Goal: Task Accomplishment & Management: Manage account settings

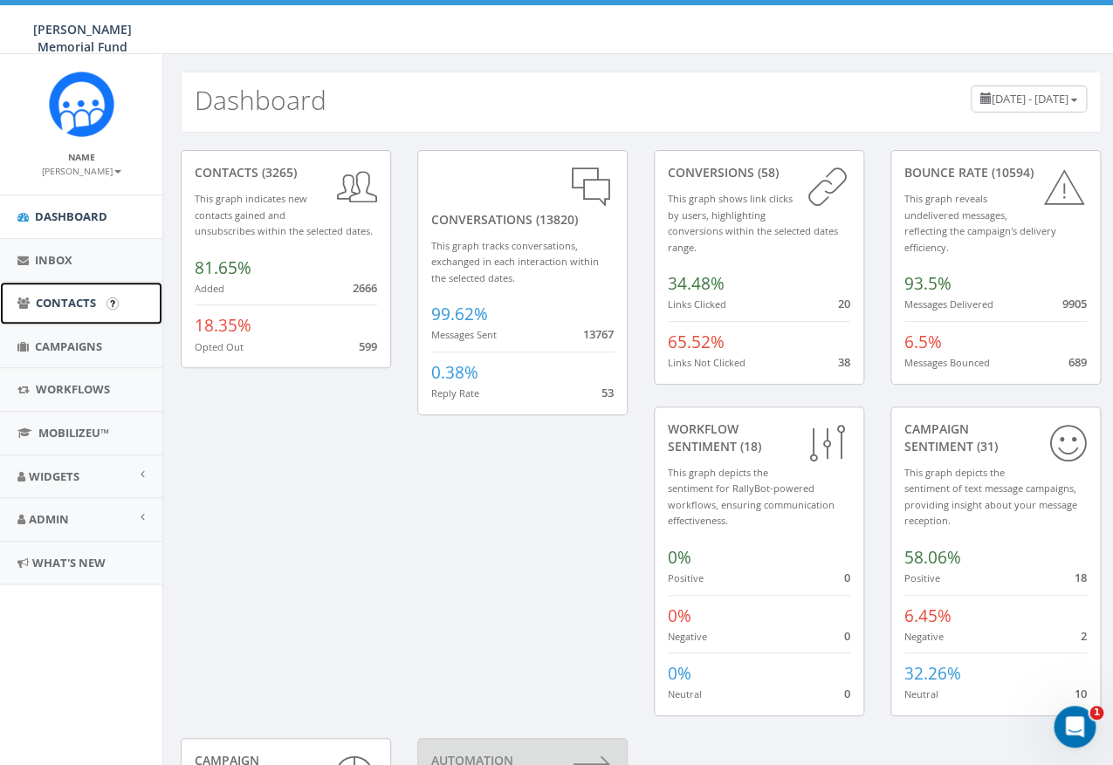
click at [72, 304] on span "Contacts" at bounding box center [66, 303] width 60 height 16
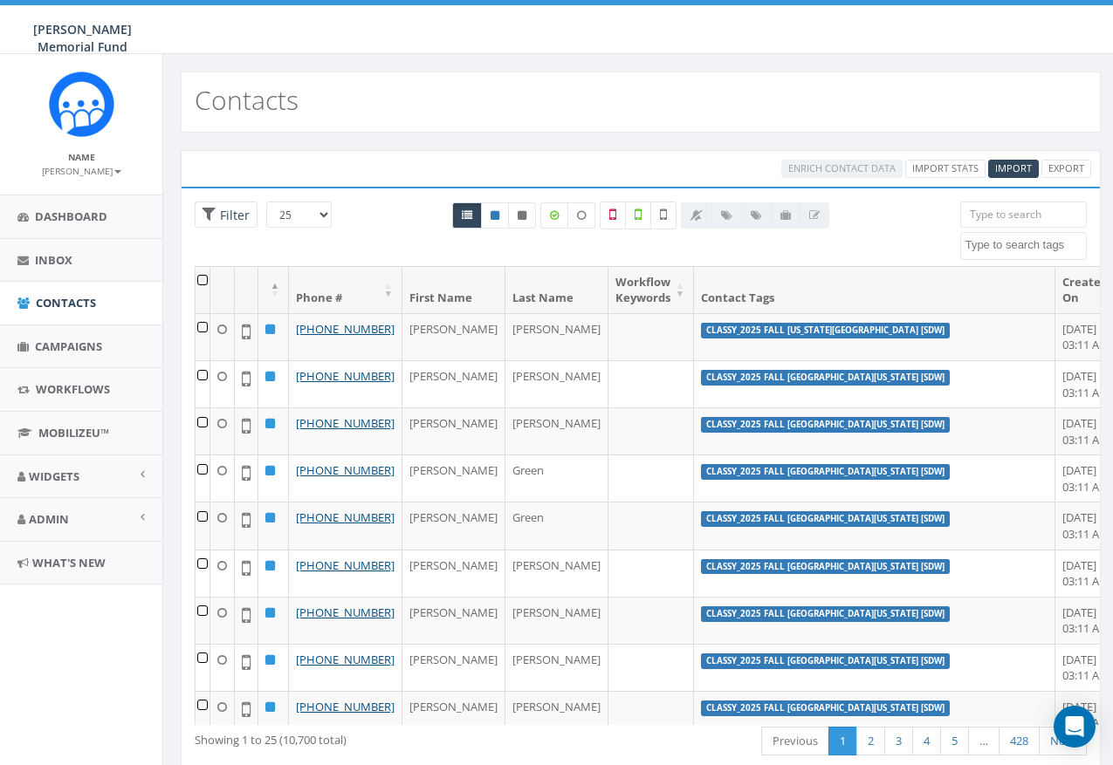
select select
click at [1018, 173] on span "Import" at bounding box center [1013, 167] width 37 height 13
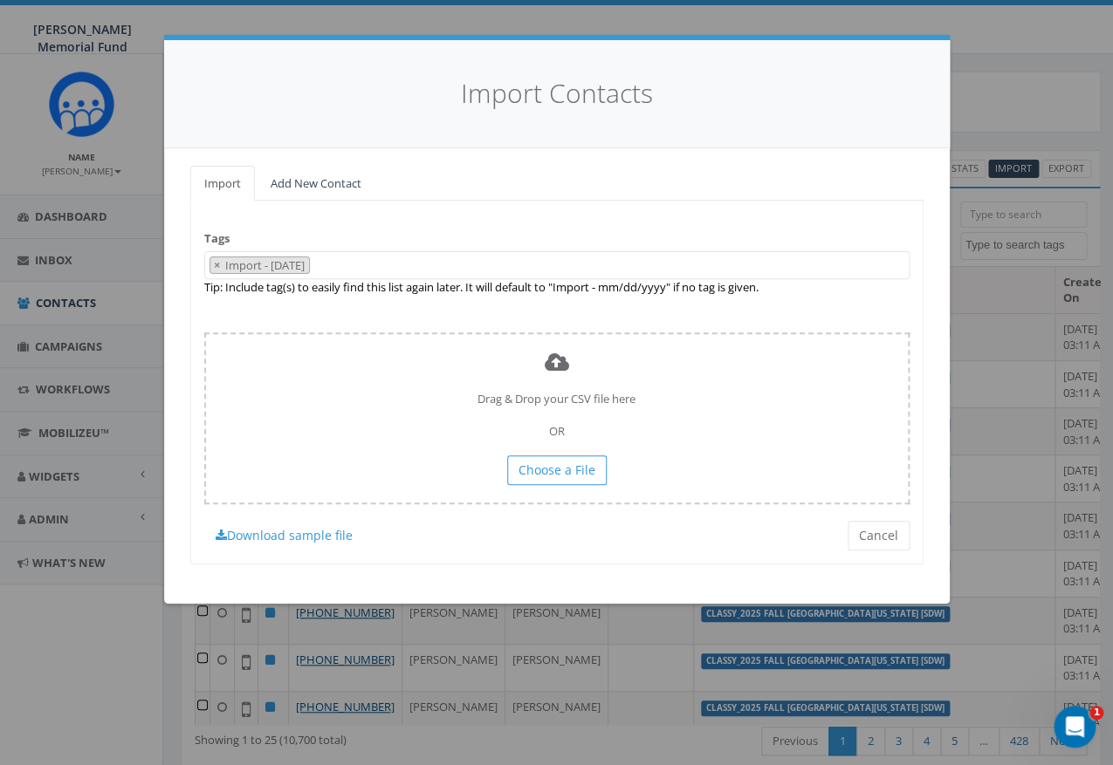
click at [216, 264] on span "×" at bounding box center [217, 265] width 6 height 16
select select
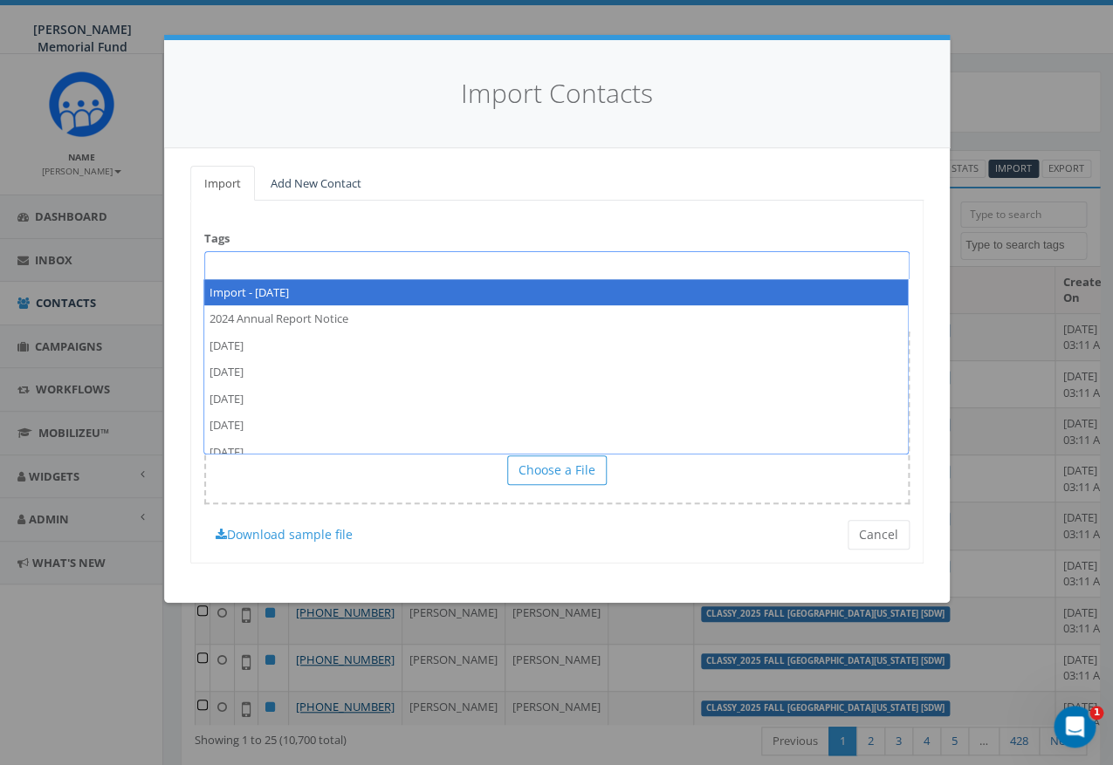
paste textarea "2025 Fall SDW Illinois State Indiv Fundraising Pages"
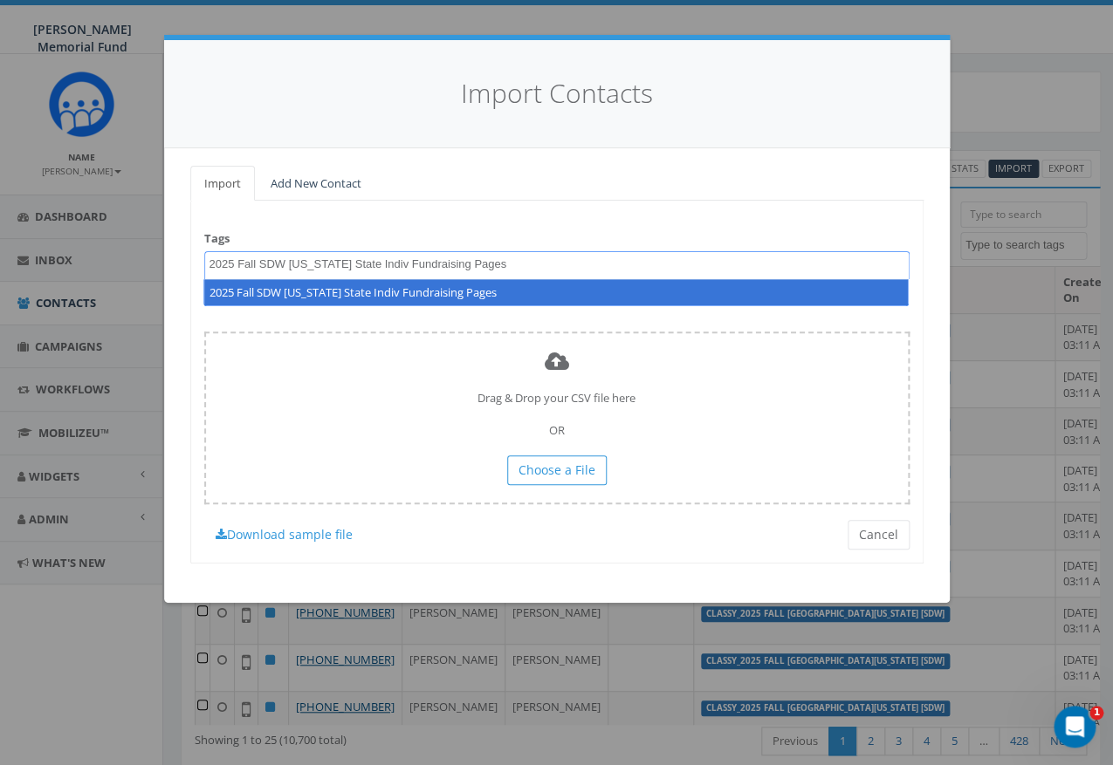
type textarea "2025 Fall SDW Illinois State Indiv Fundraising Pages"
select select "2025 Fall SDW Illinois State Indiv Fundraising Pages"
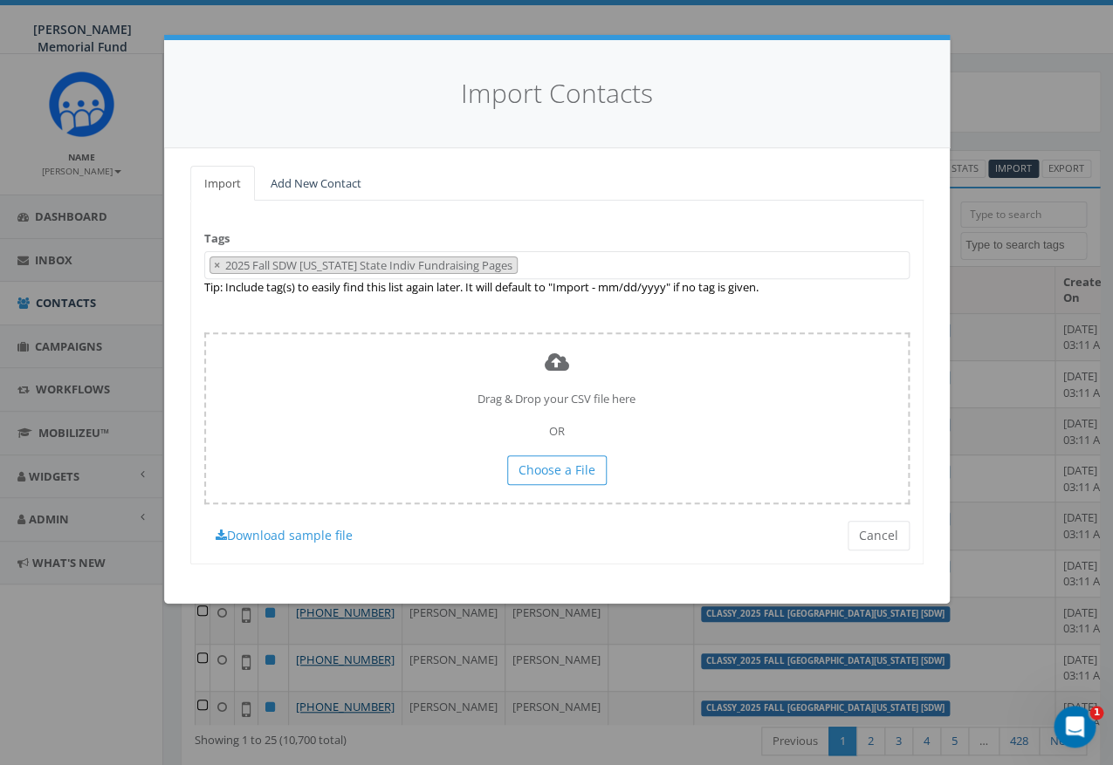
scroll to position [13537, 0]
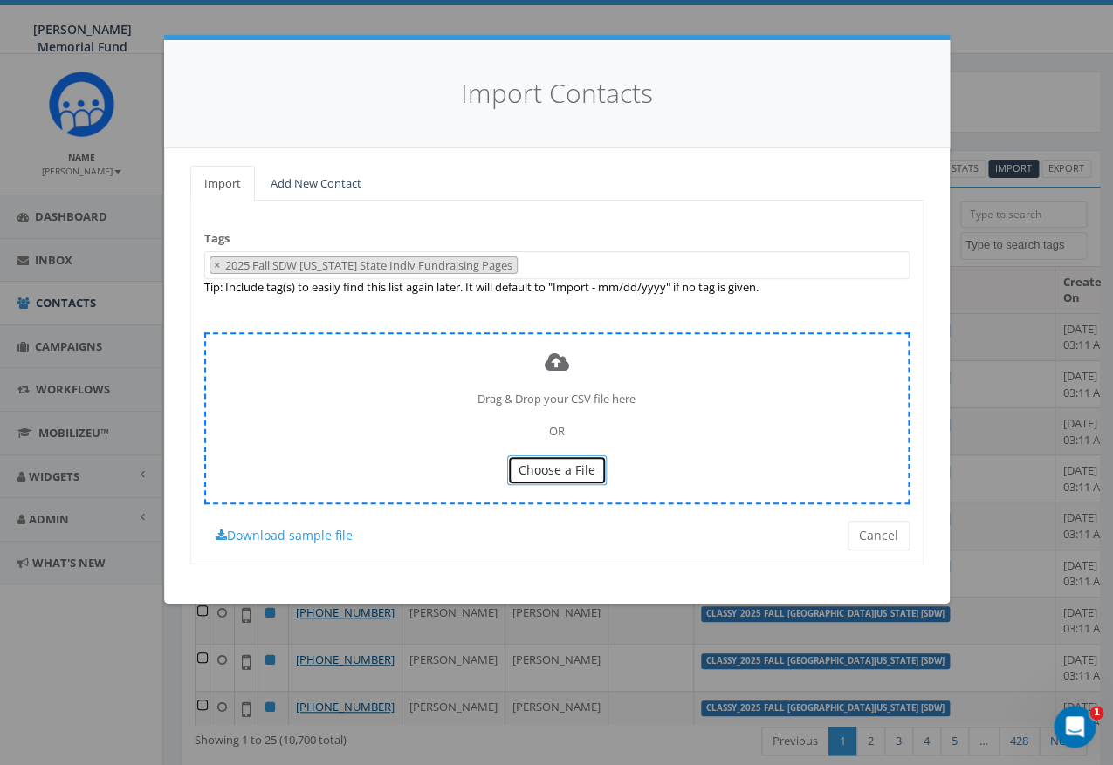
click at [532, 467] on span "Choose a File" at bounding box center [556, 470] width 77 height 17
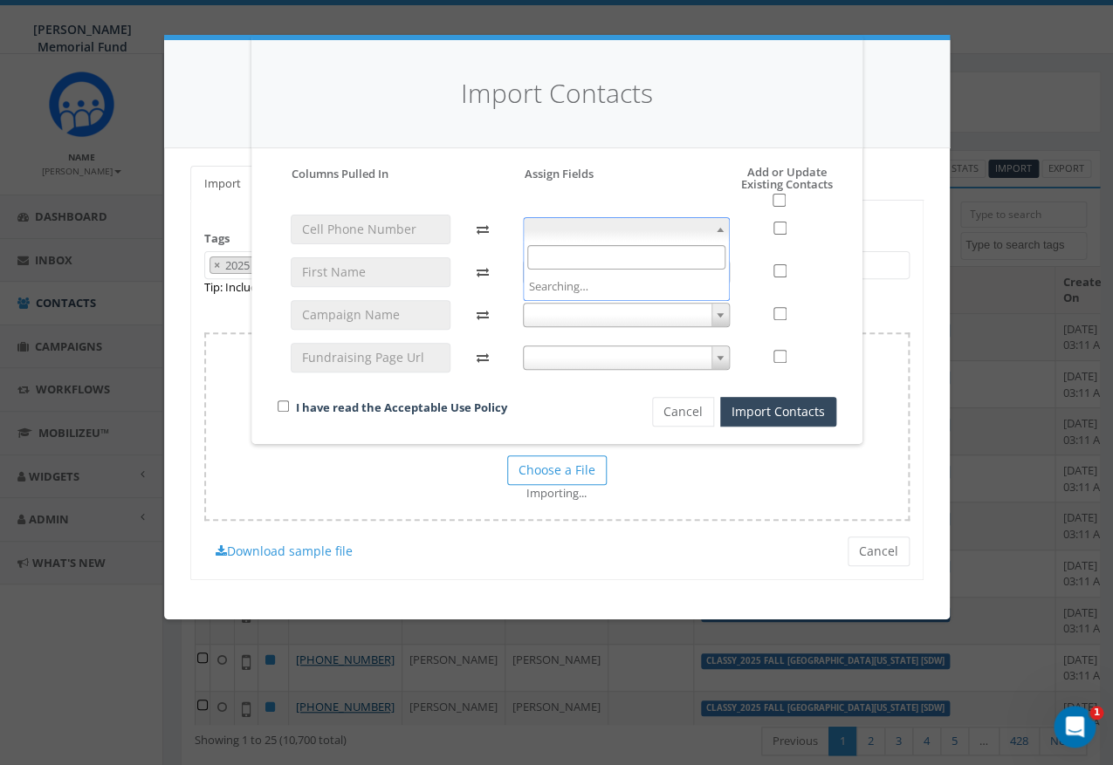
click at [596, 233] on span at bounding box center [626, 229] width 207 height 24
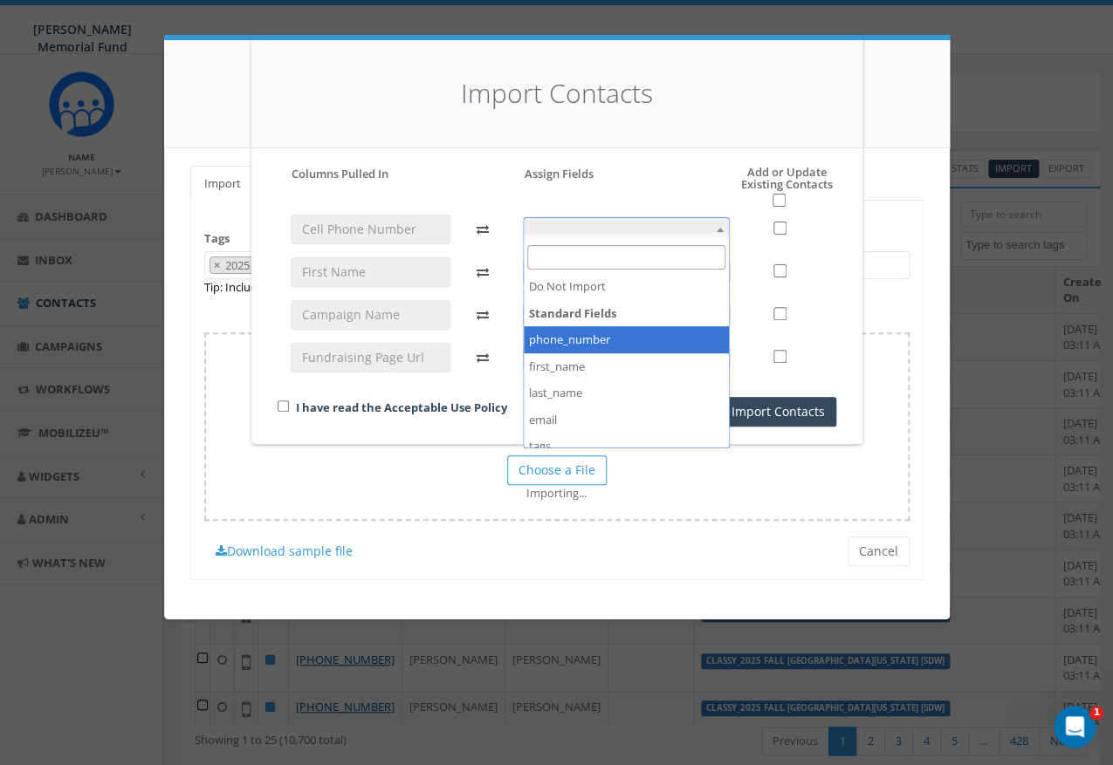
select select "phone_number"
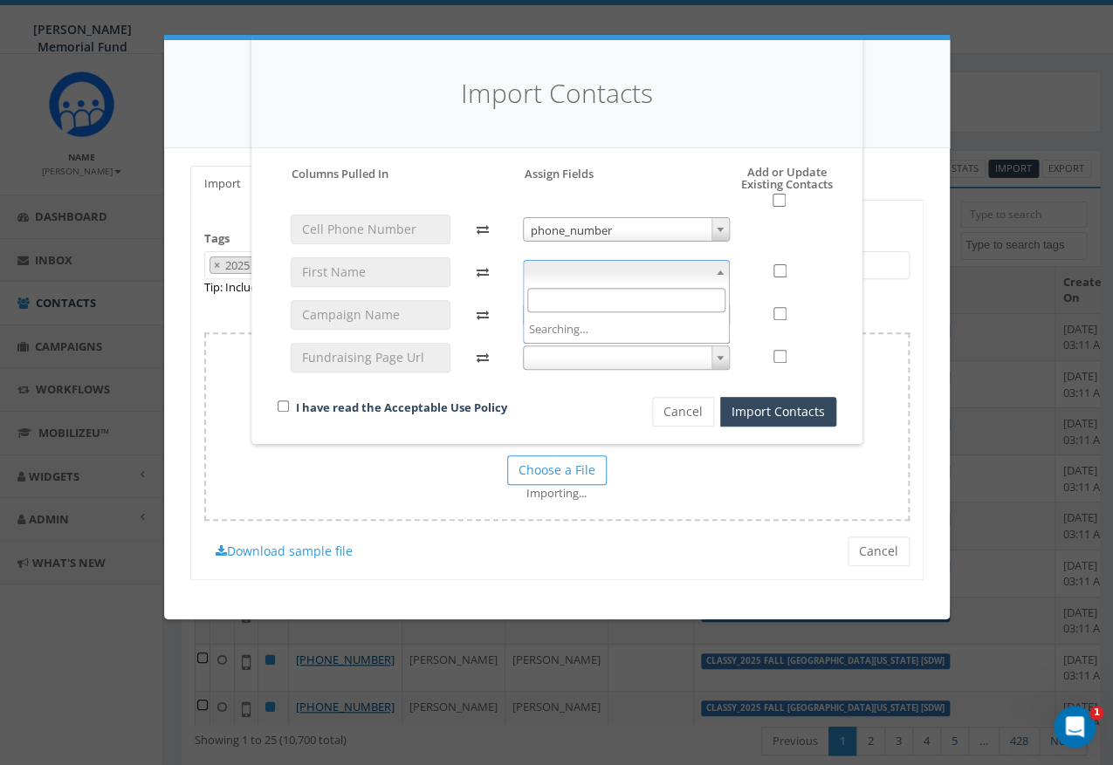
click at [614, 266] on span at bounding box center [626, 272] width 207 height 24
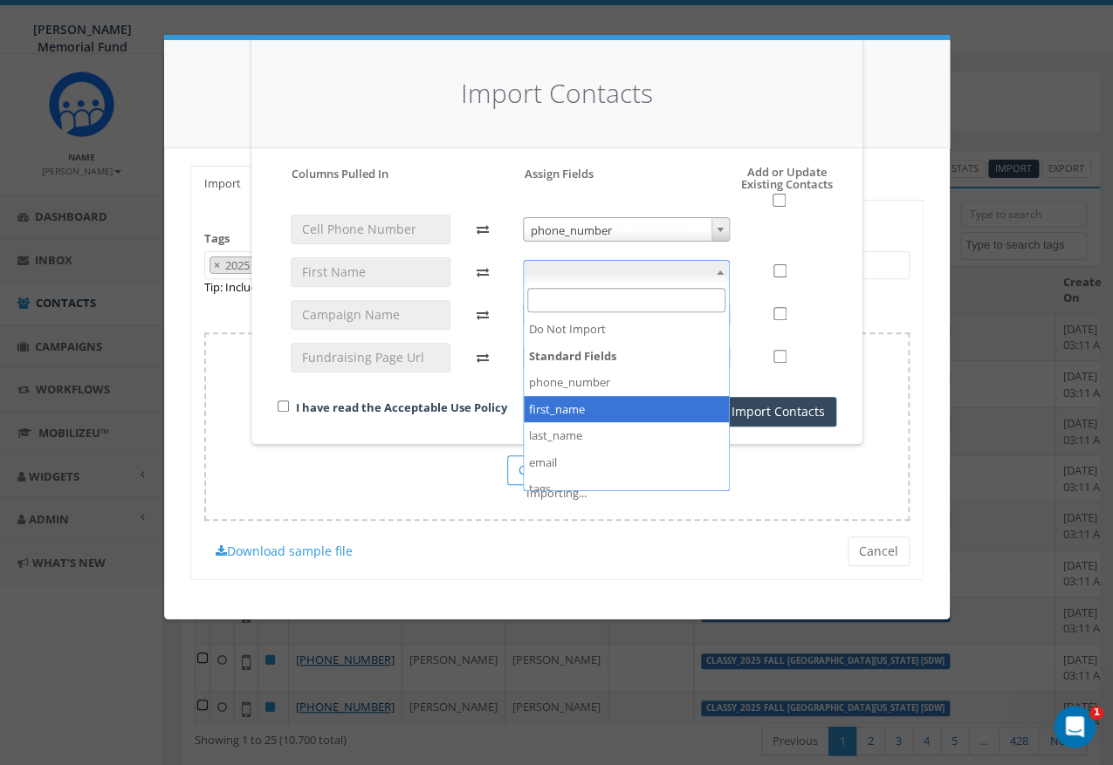
select select "first_name"
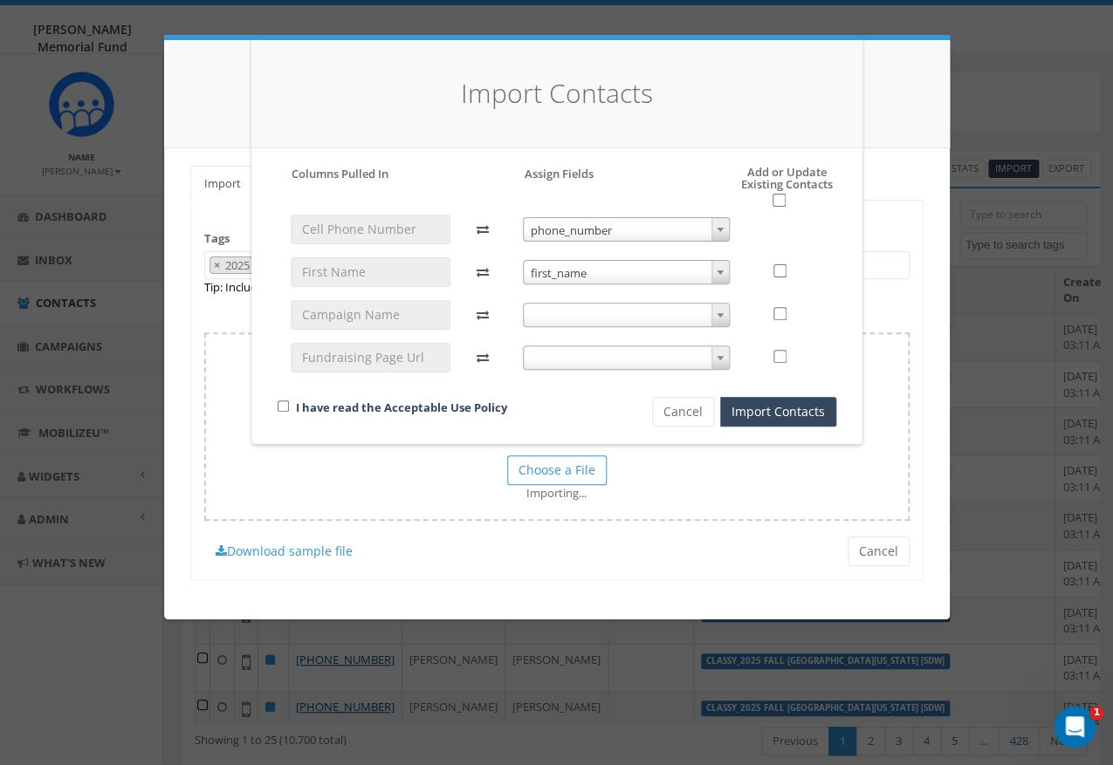
click at [596, 367] on span at bounding box center [626, 358] width 207 height 24
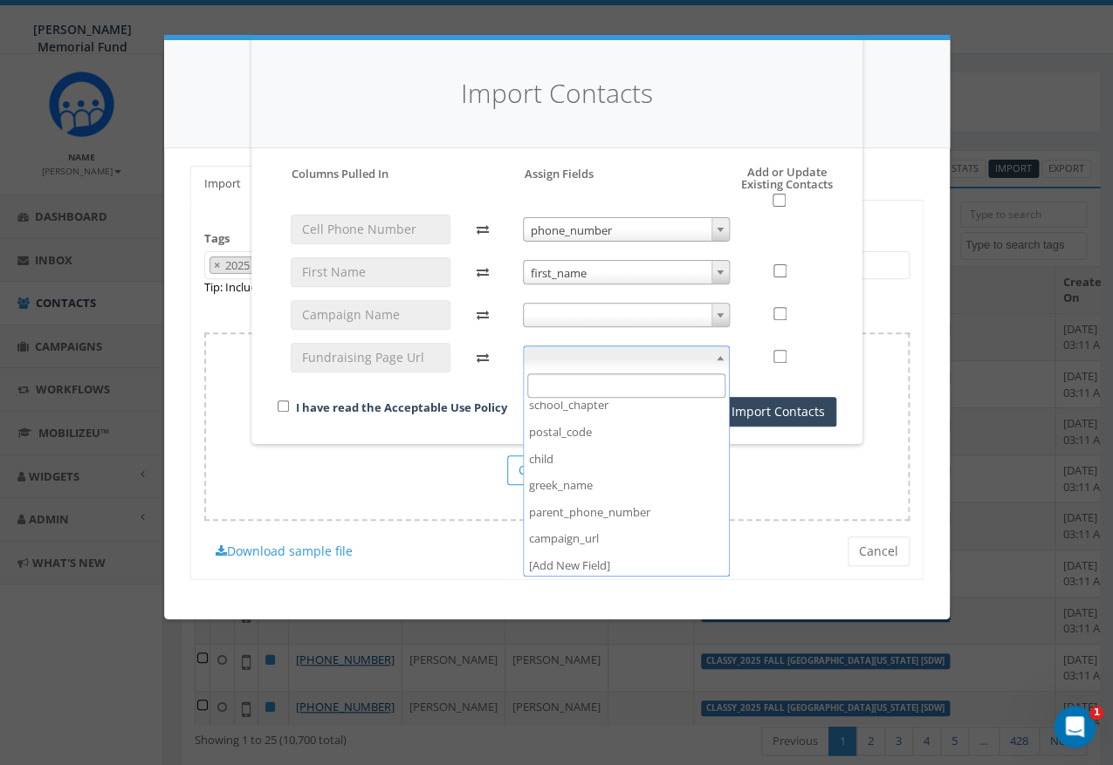
scroll to position [359, 0]
select select "campaign_url"
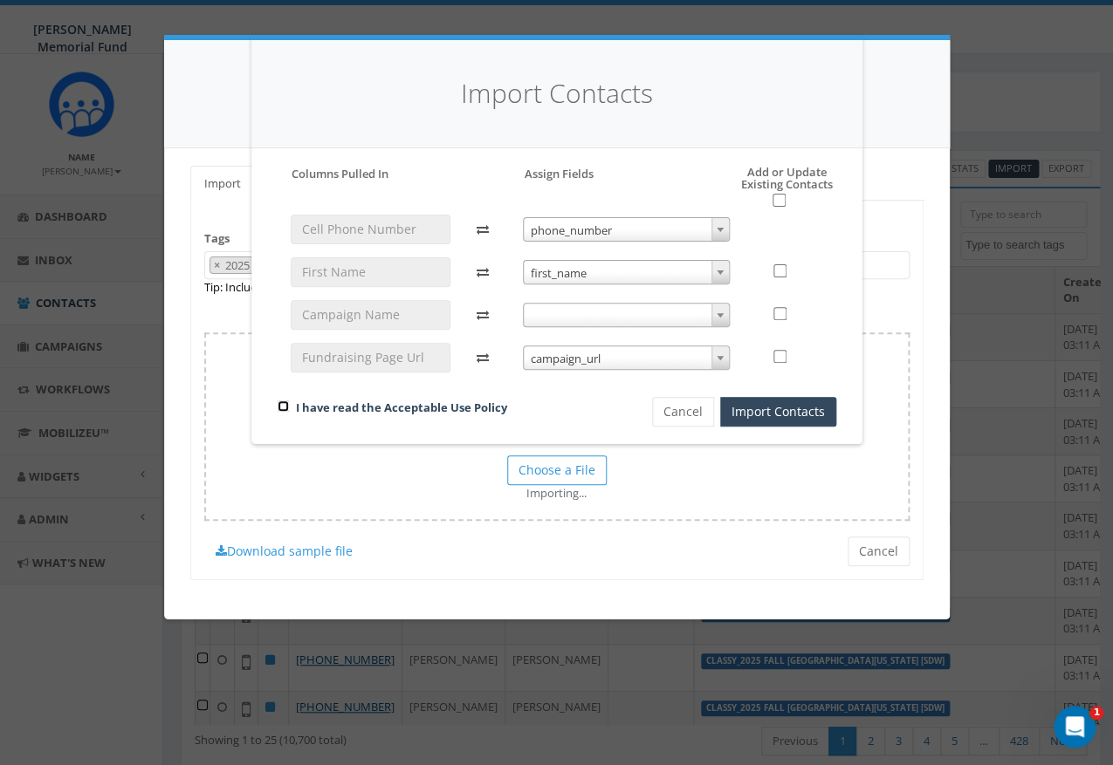
click at [285, 408] on input "checkbox" at bounding box center [283, 406] width 11 height 11
checkbox input "true"
click at [782, 202] on input "checkbox" at bounding box center [778, 200] width 13 height 13
checkbox input "true"
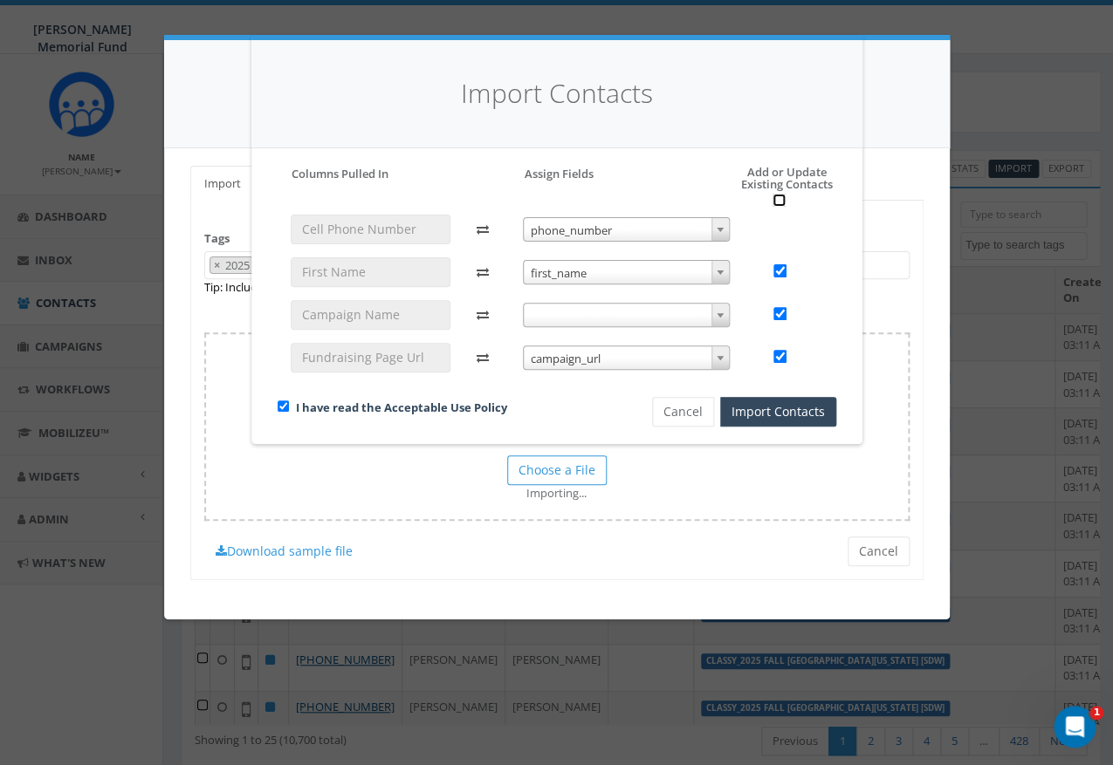
checkbox input "true"
click at [777, 410] on button "Import Contacts" at bounding box center [778, 412] width 116 height 30
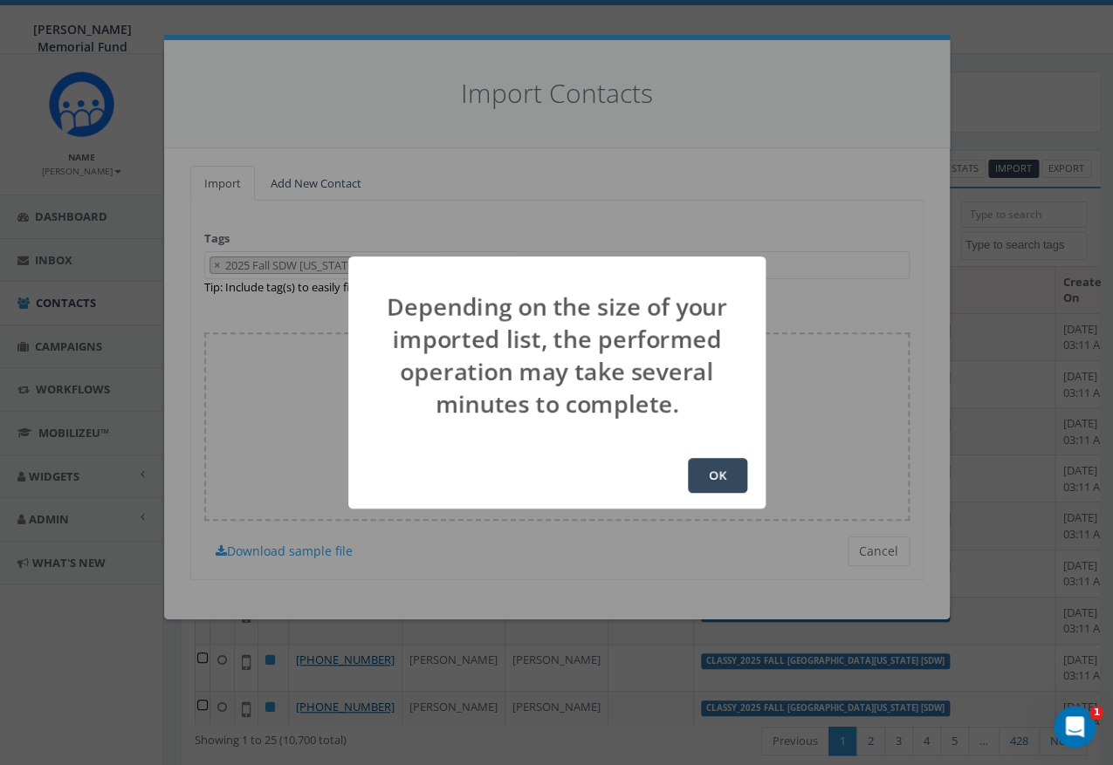
click at [708, 477] on button "OK" at bounding box center [717, 475] width 59 height 35
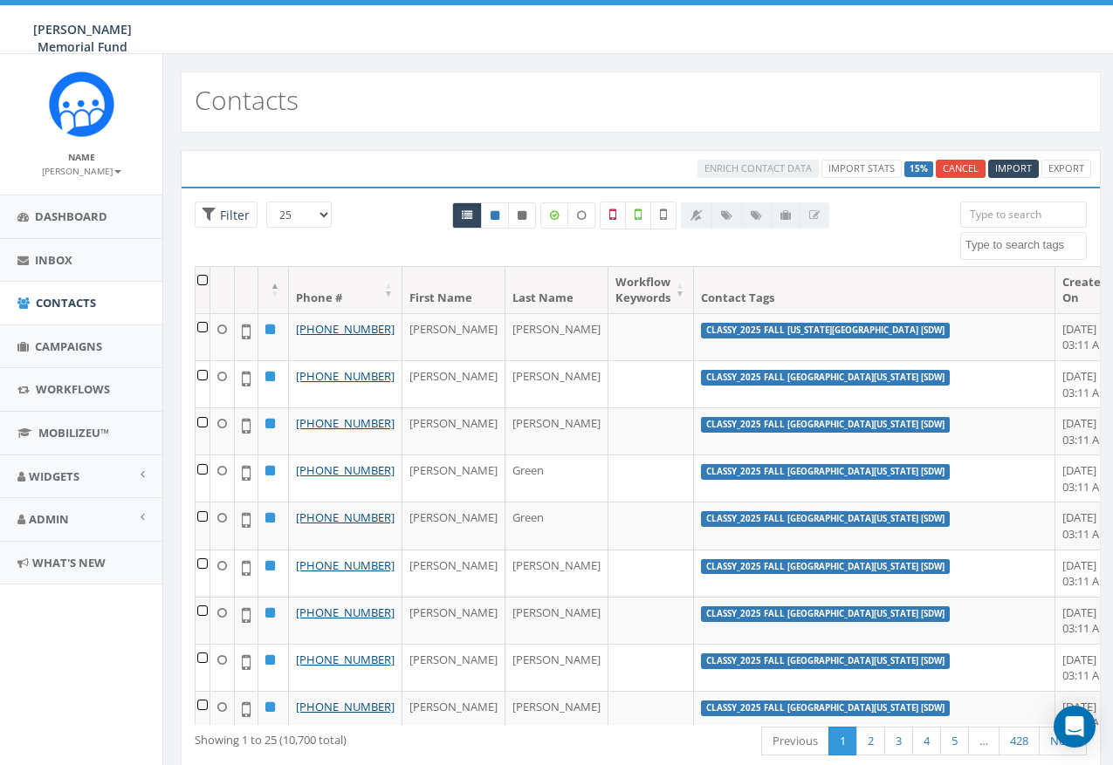
select select
click at [86, 350] on span "Campaigns" at bounding box center [68, 347] width 67 height 16
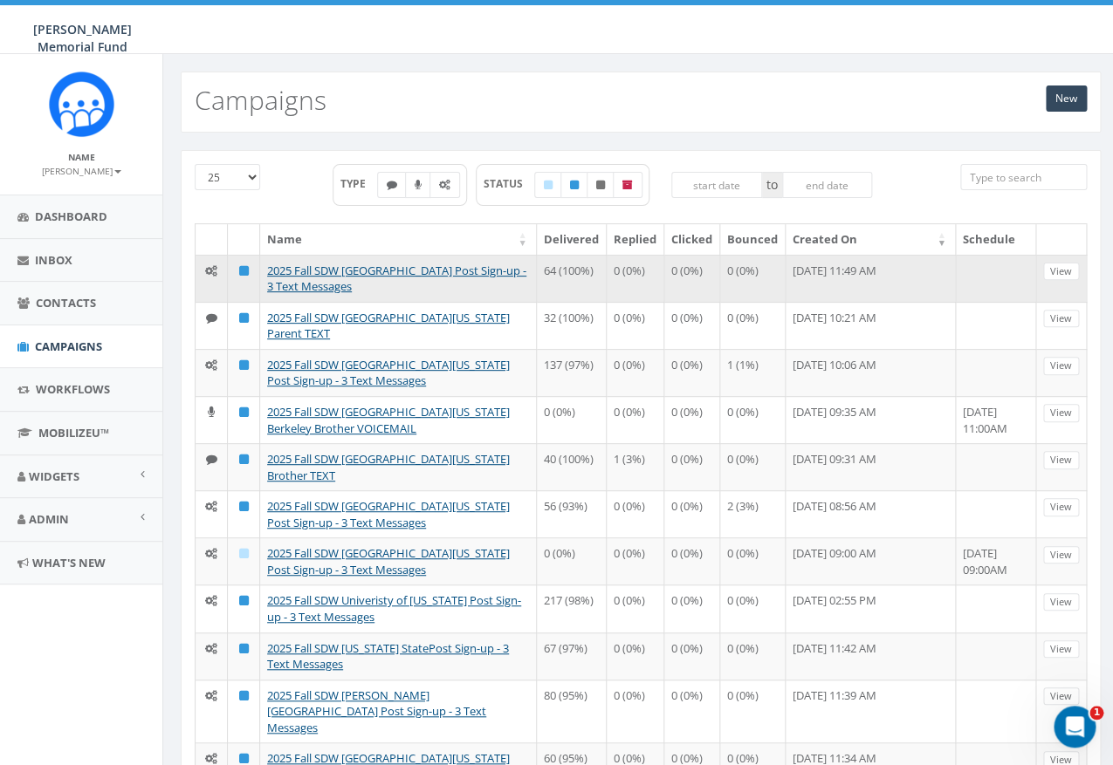
drag, startPoint x: 504, startPoint y: 290, endPoint x: 258, endPoint y: 268, distance: 247.1
click at [258, 268] on tr "2025 Fall SDW Rochester Institute of Technology Post Sign-up - 3 Text Messages …" at bounding box center [641, 278] width 891 height 47
copy tr "2025 Fall SDW Rochester Institute of Technology Post Sign-up - 3 Text Messages"
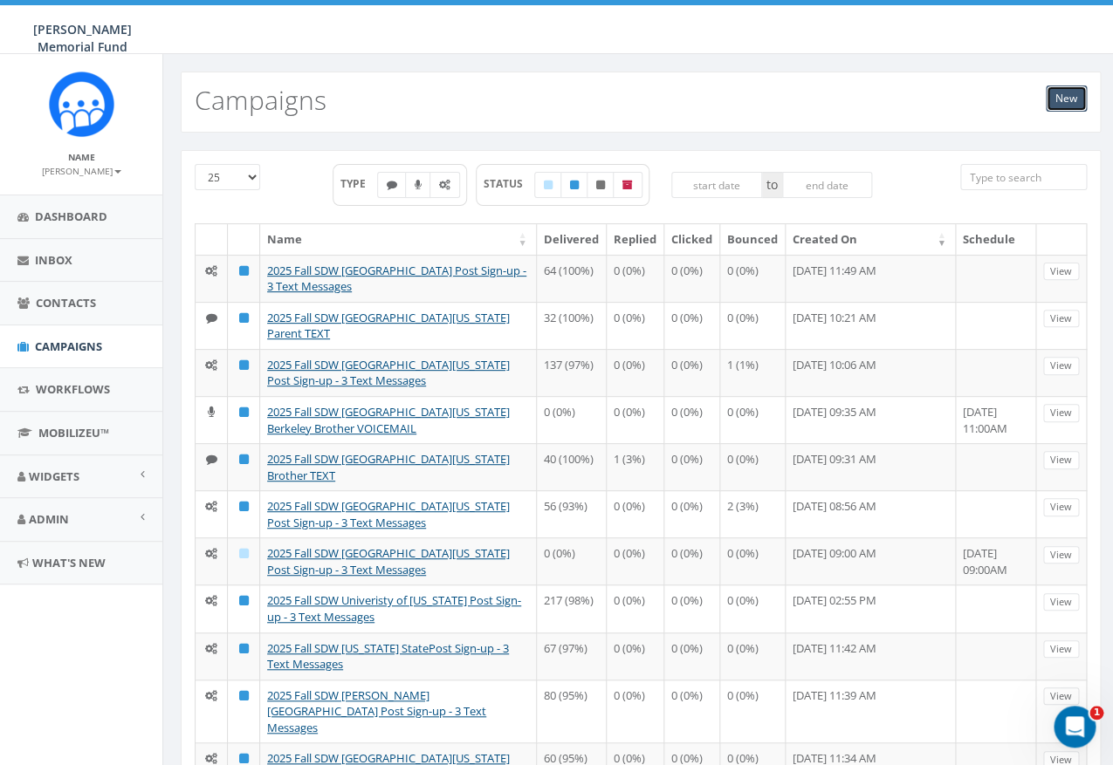
click at [1065, 97] on link "New" at bounding box center [1066, 99] width 41 height 26
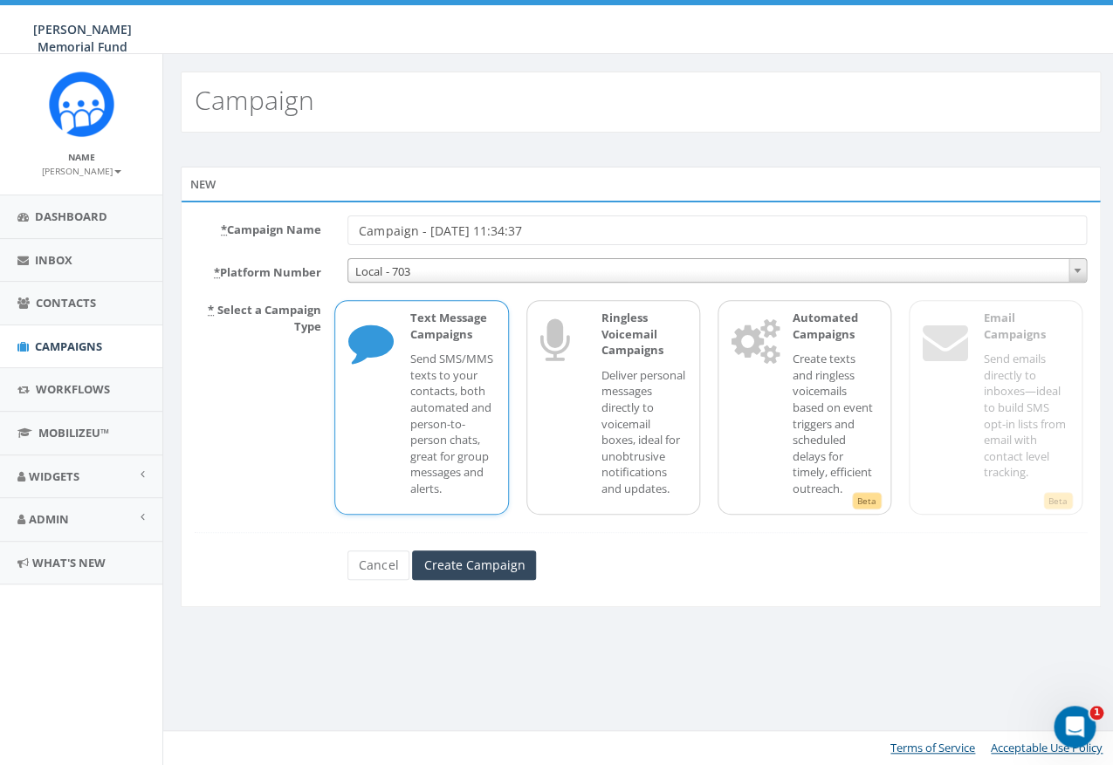
drag, startPoint x: 565, startPoint y: 236, endPoint x: 320, endPoint y: 233, distance: 244.4
click at [347, 235] on input "Campaign - [DATE] 11:34:37" at bounding box center [716, 231] width 739 height 30
drag, startPoint x: 470, startPoint y: 230, endPoint x: 659, endPoint y: 229, distance: 189.4
click at [659, 229] on input "2025 Fall SDW Rochester Institute of Technology Post Sign-up - 3 Text Messages" at bounding box center [716, 231] width 739 height 30
type input "2025 Fall SDW [US_STATE] State Post Sign-up - 3 Text Messages"
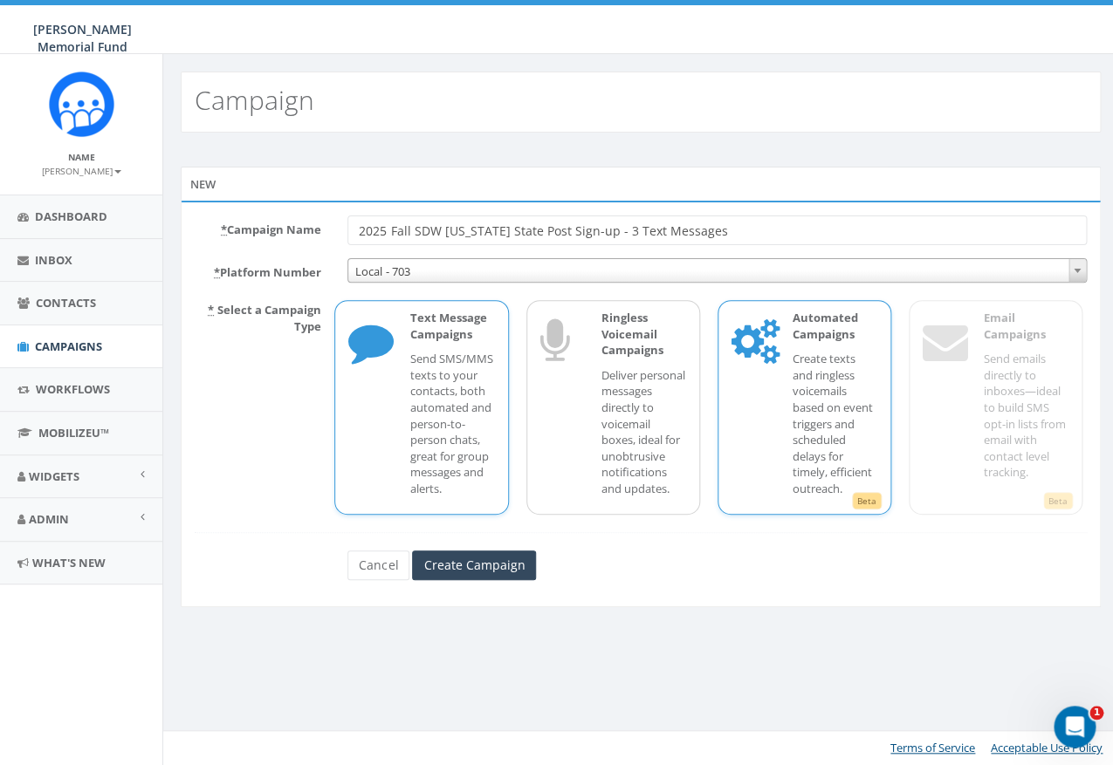
click at [796, 469] on p "Create texts and ringless voicemails based on event triggers and scheduled dela…" at bounding box center [835, 424] width 85 height 146
click at [438, 580] on input "Create Campaign" at bounding box center [474, 566] width 124 height 30
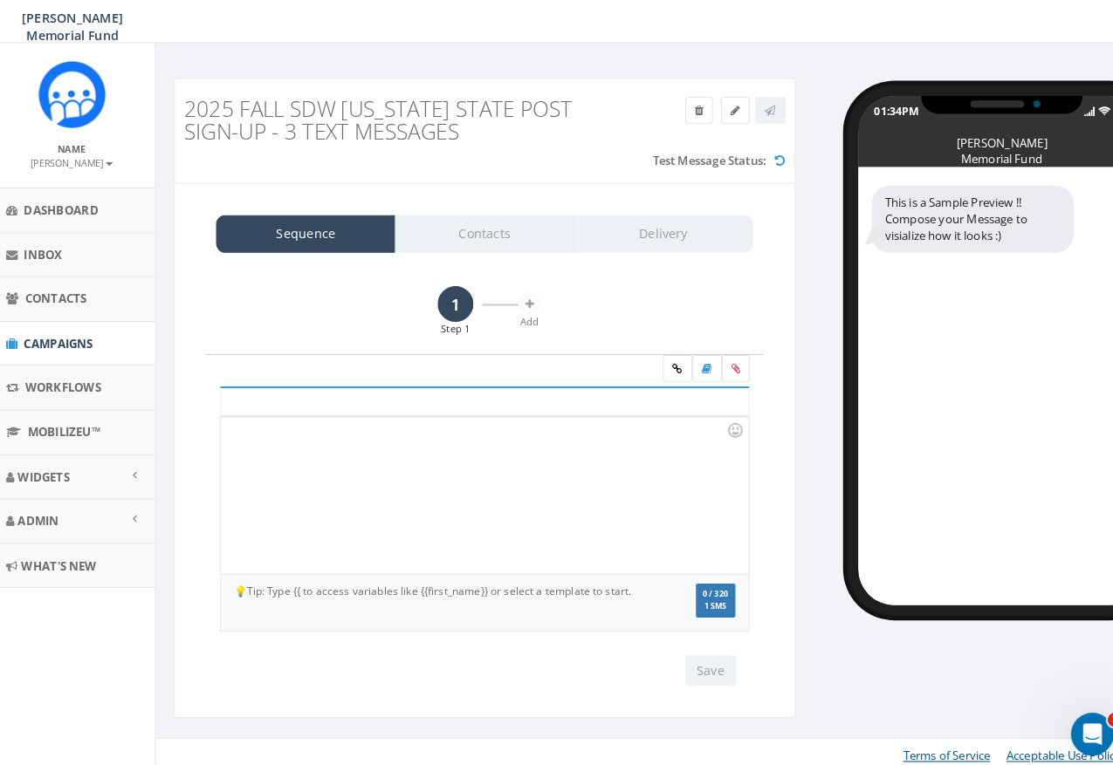
click at [434, 460] on div at bounding box center [482, 494] width 513 height 153
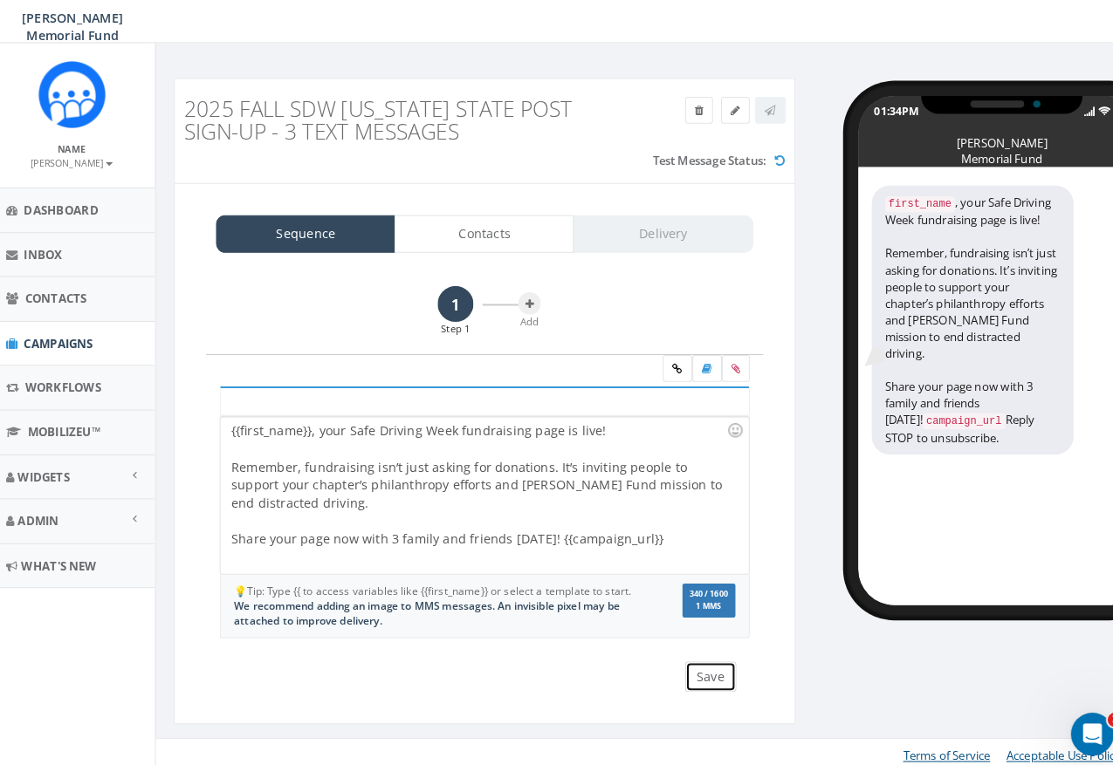
click at [705, 667] on button "Save" at bounding box center [703, 671] width 50 height 30
click at [525, 306] on icon at bounding box center [527, 308] width 8 height 10
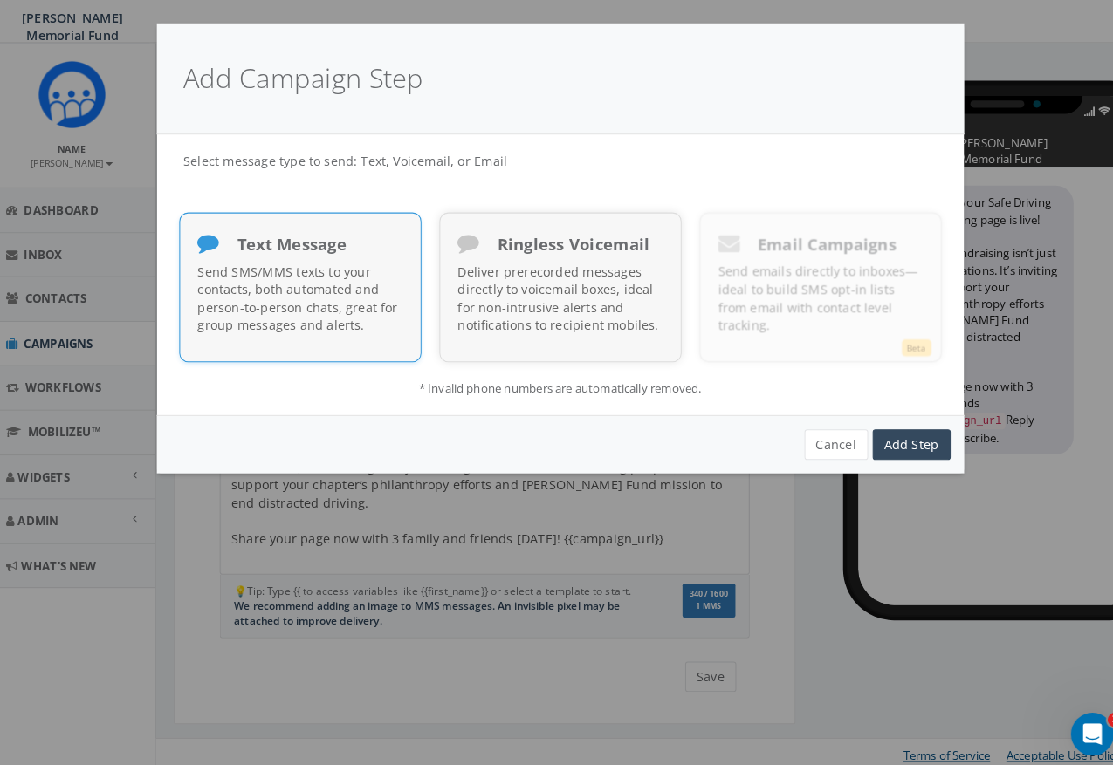
click at [337, 288] on p "Send SMS/MMS texts to your contacts, both automated and person-to-person chats,…" at bounding box center [303, 303] width 199 height 70
click at [904, 440] on link "Add Step" at bounding box center [899, 445] width 76 height 30
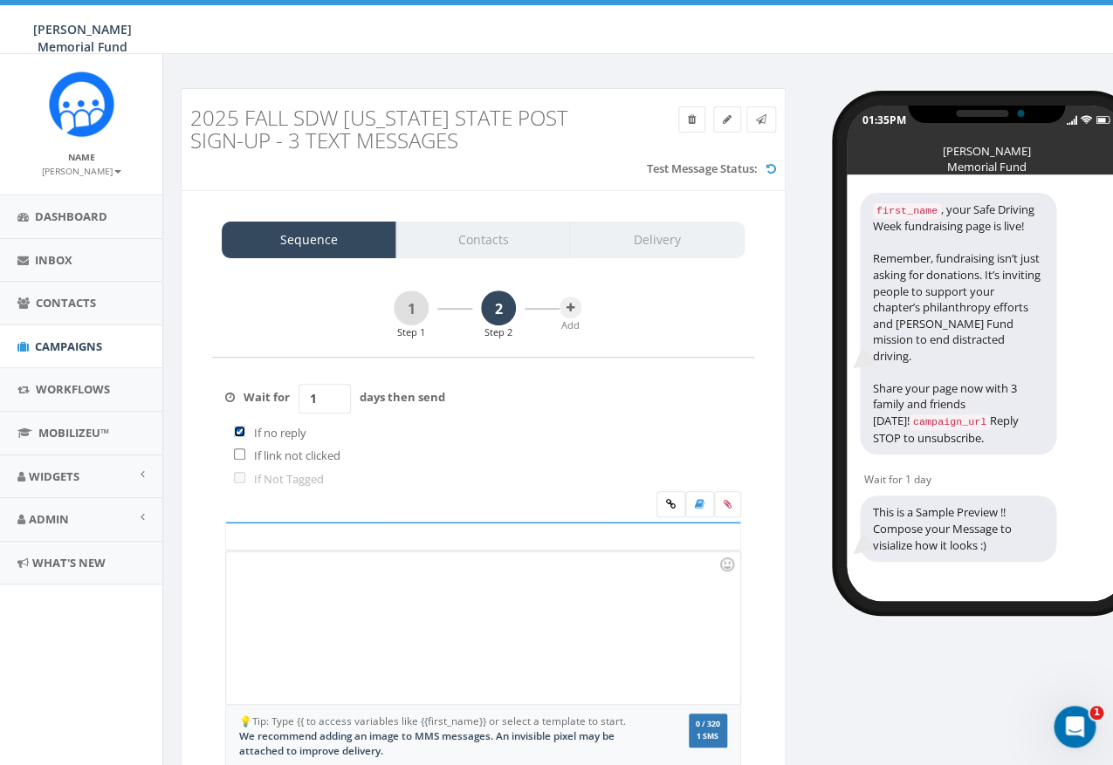
click at [241, 435] on input "checkbox" at bounding box center [239, 431] width 11 height 11
checkbox input "false"
drag, startPoint x: 319, startPoint y: 406, endPoint x: 302, endPoint y: 400, distance: 17.7
click at [302, 402] on input "1" at bounding box center [324, 399] width 52 height 30
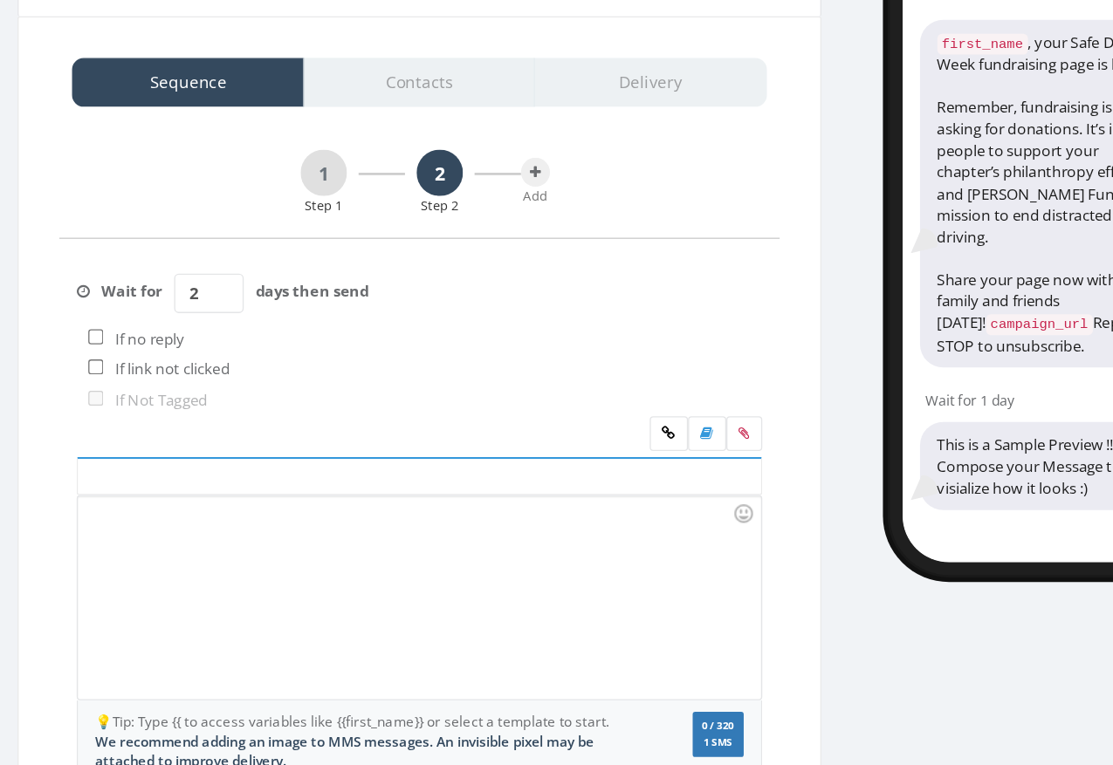
type input "2"
click at [678, 722] on div "0 / 320 1 SMS" at bounding box center [698, 733] width 86 height 38
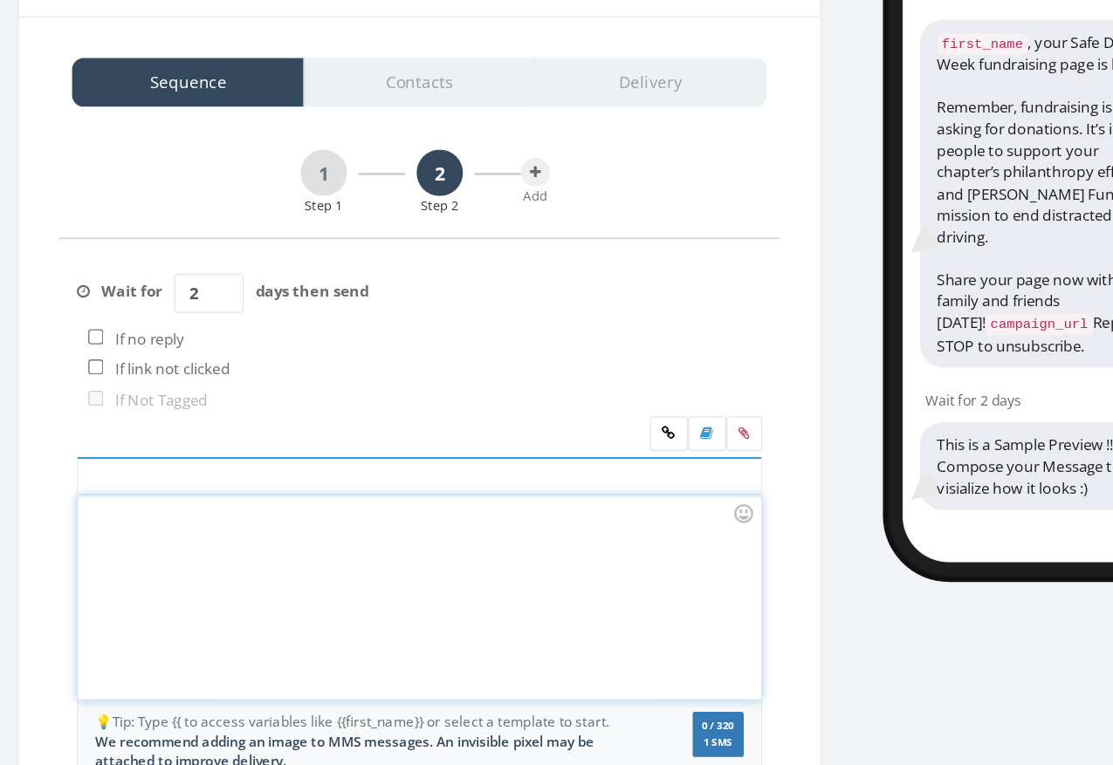
click at [639, 643] on div at bounding box center [482, 628] width 513 height 153
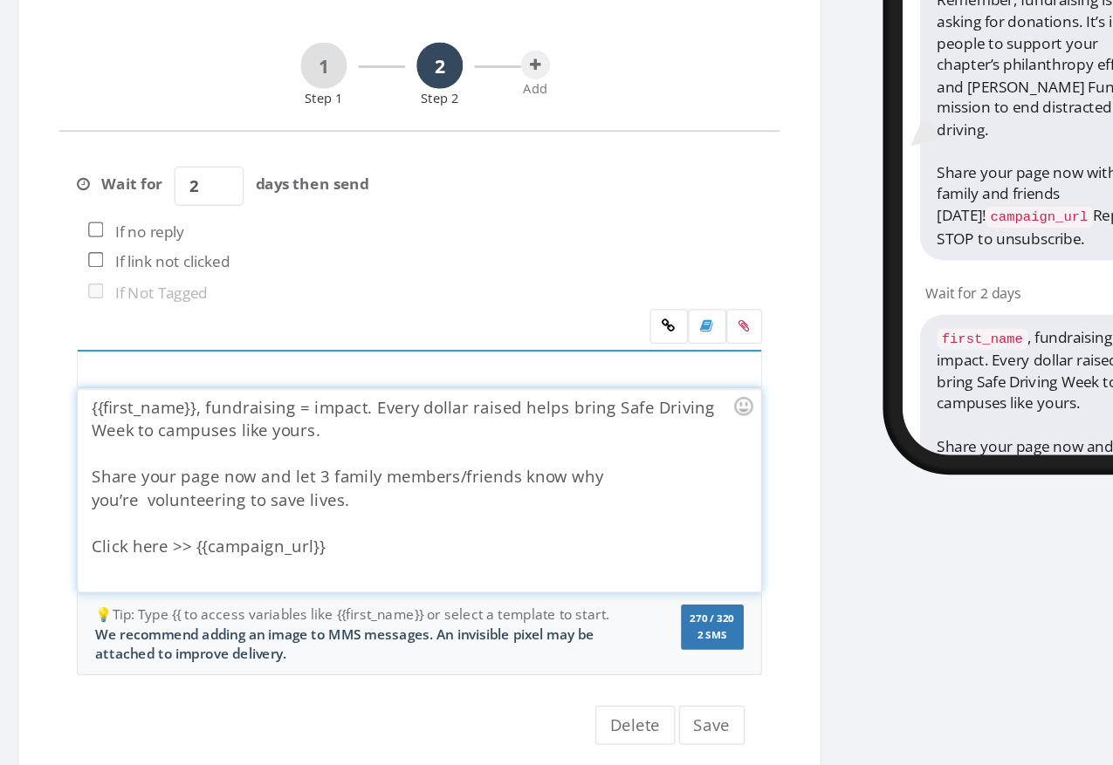
scroll to position [84, 0]
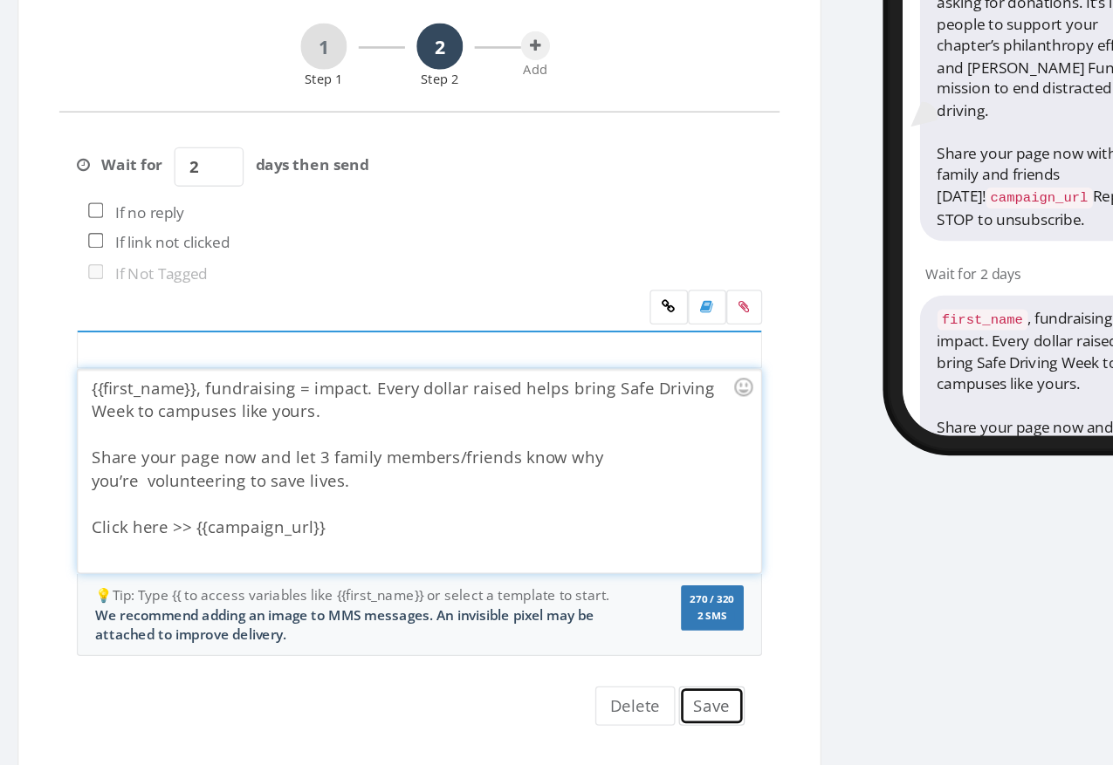
click at [711, 724] on button "Save" at bounding box center [703, 721] width 50 height 30
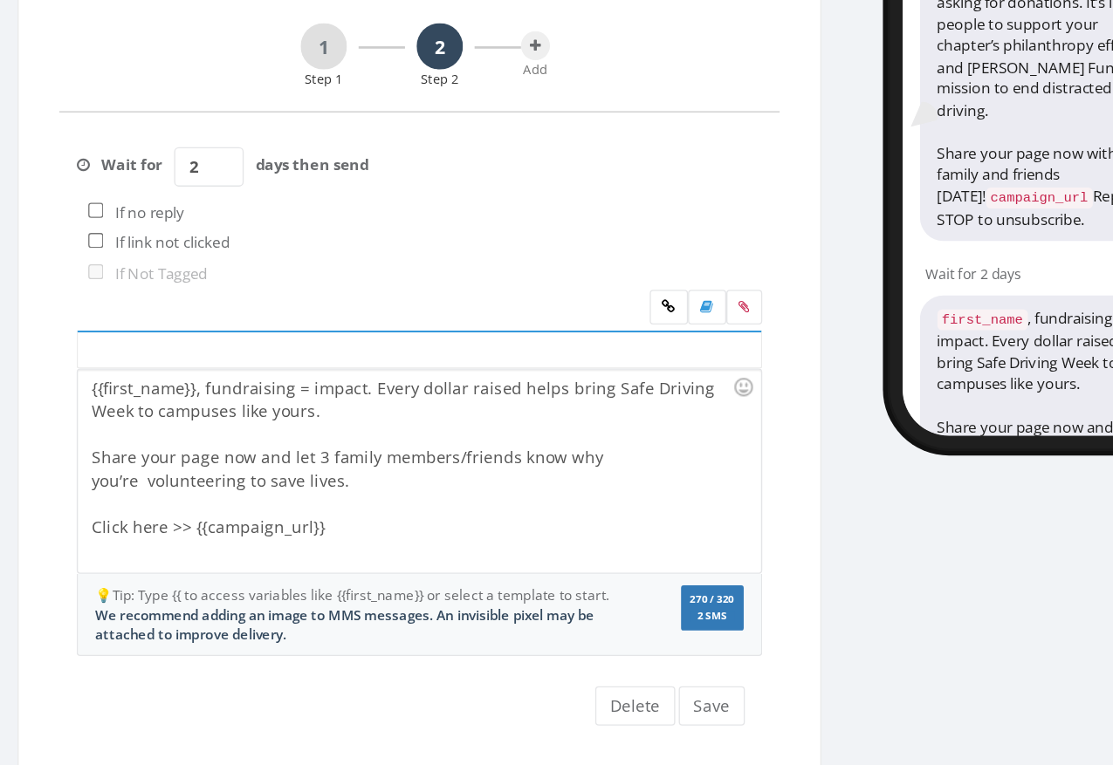
click at [583, 221] on div "1 Step 1 2 Step 2 Add" at bounding box center [483, 240] width 542 height 67
click at [576, 221] on button at bounding box center [570, 224] width 22 height 22
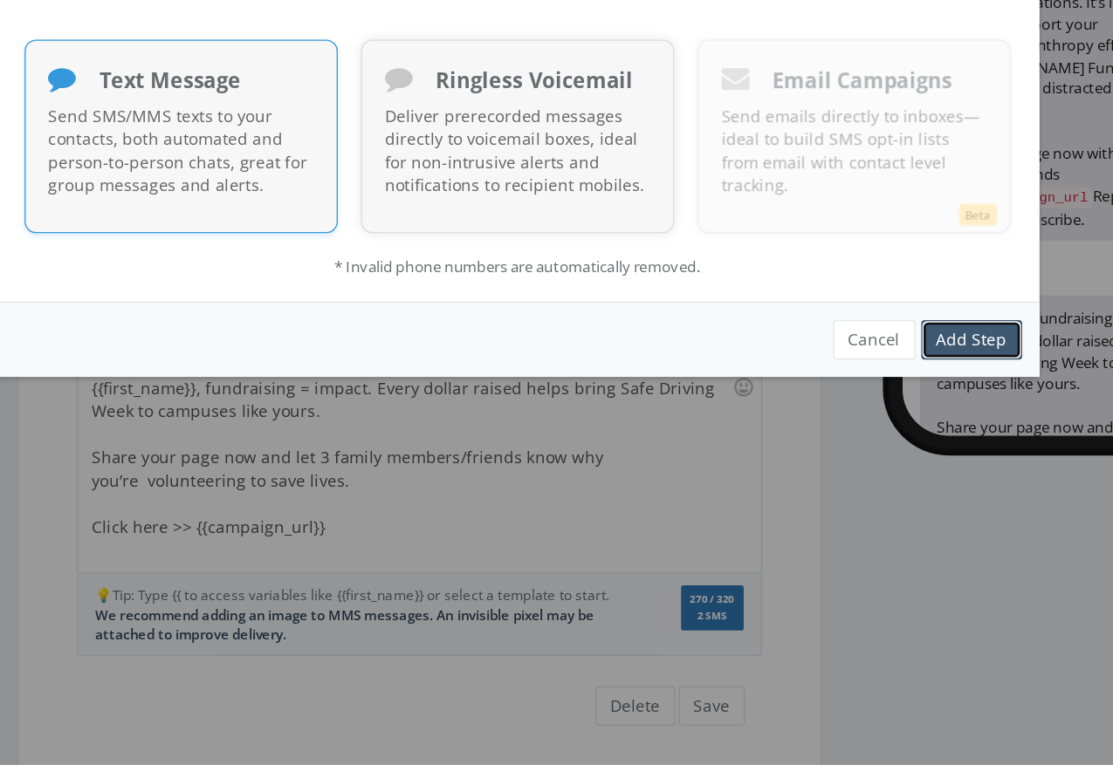
click at [889, 444] on link "Add Step" at bounding box center [899, 445] width 76 height 30
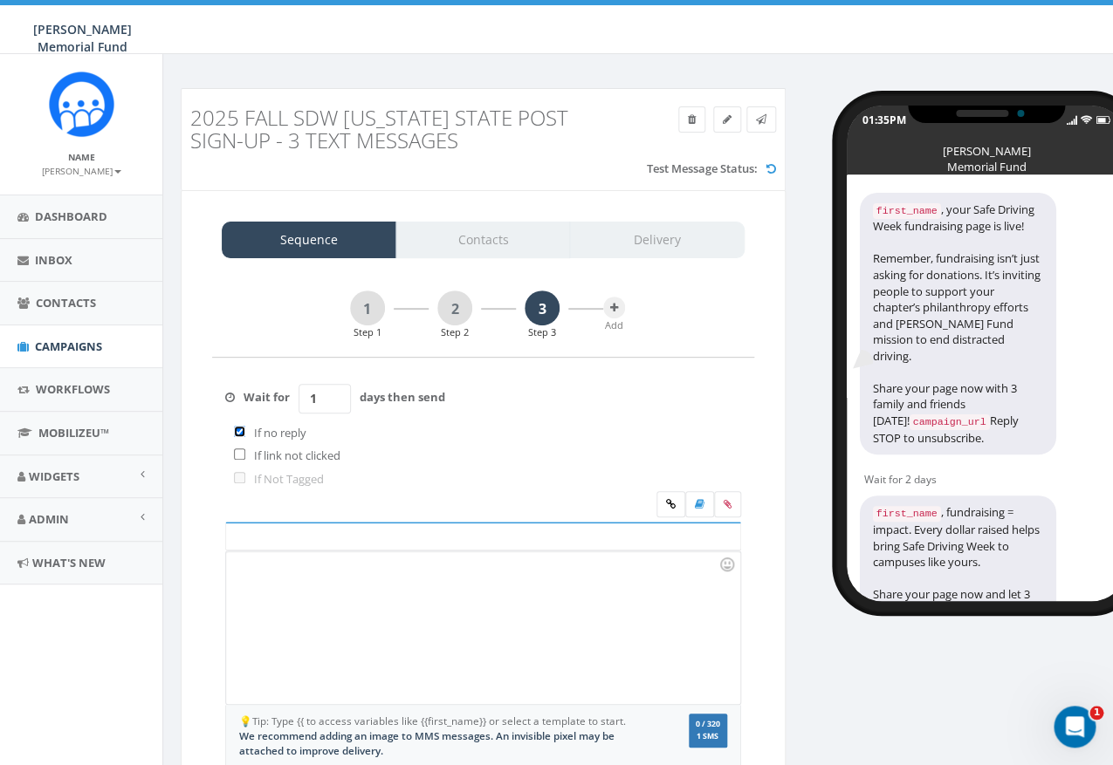
click at [236, 435] on input "checkbox" at bounding box center [239, 431] width 11 height 11
checkbox input "false"
drag, startPoint x: 326, startPoint y: 401, endPoint x: 297, endPoint y: 400, distance: 28.9
click at [298, 401] on input "1" at bounding box center [324, 399] width 52 height 30
type input "2"
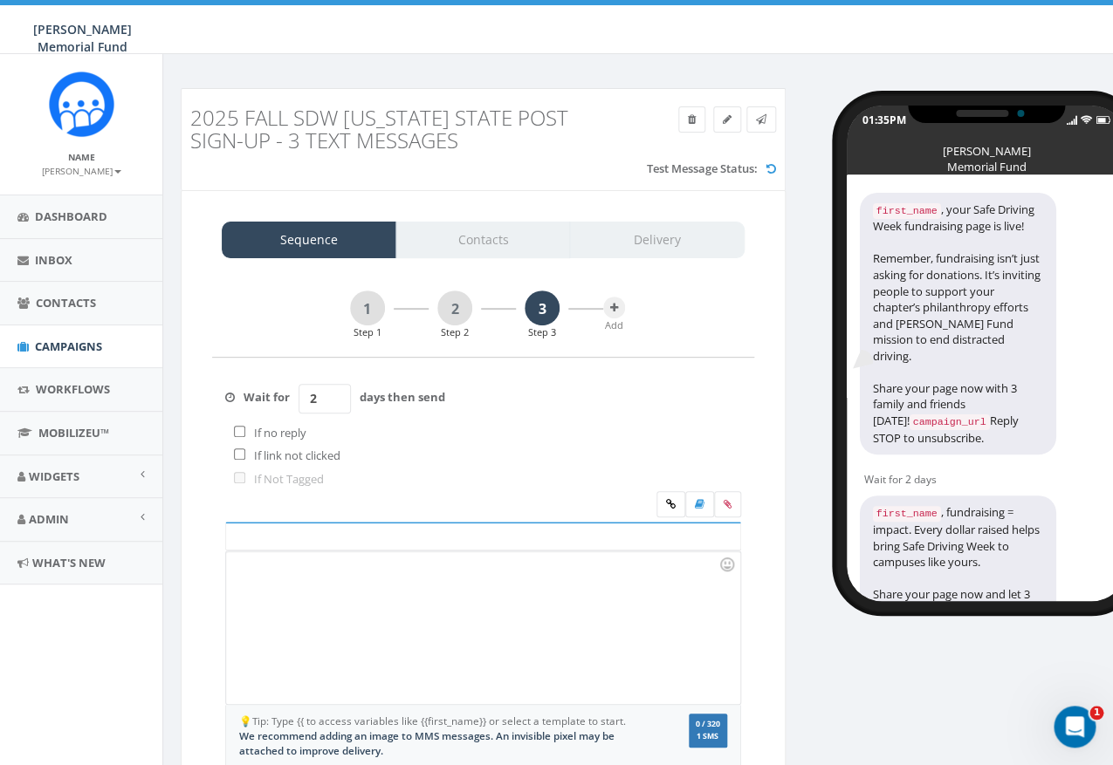
click at [532, 619] on div at bounding box center [482, 628] width 513 height 153
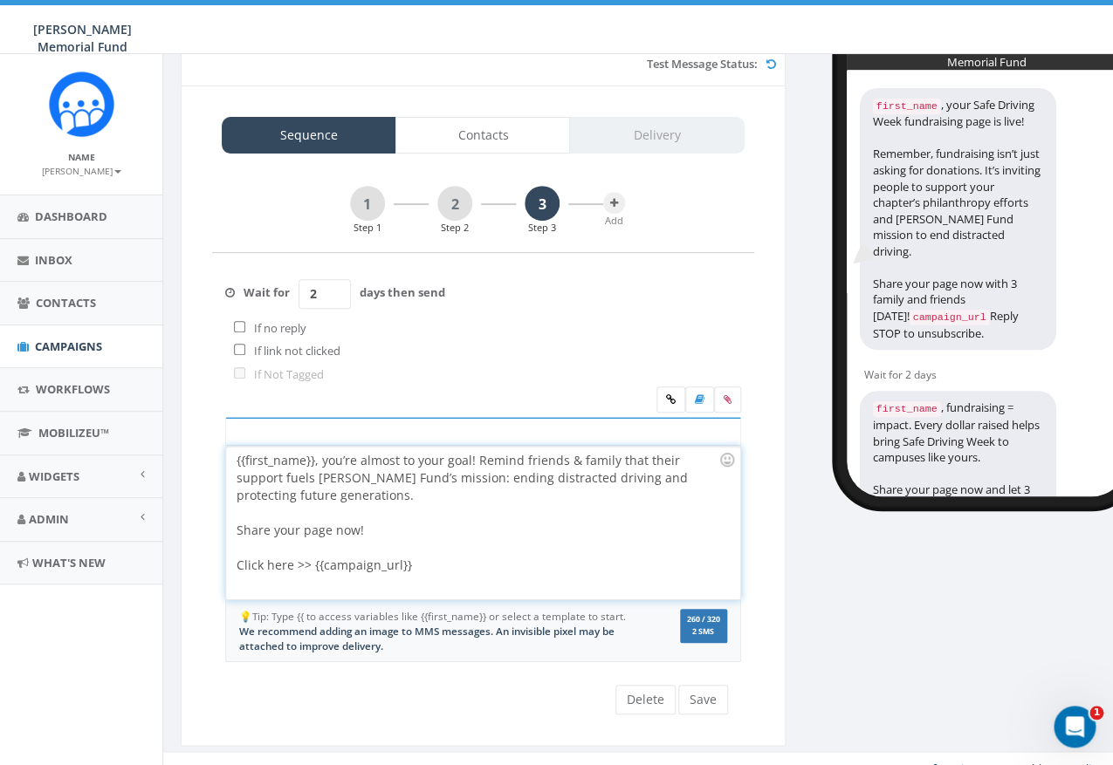
scroll to position [120, 0]
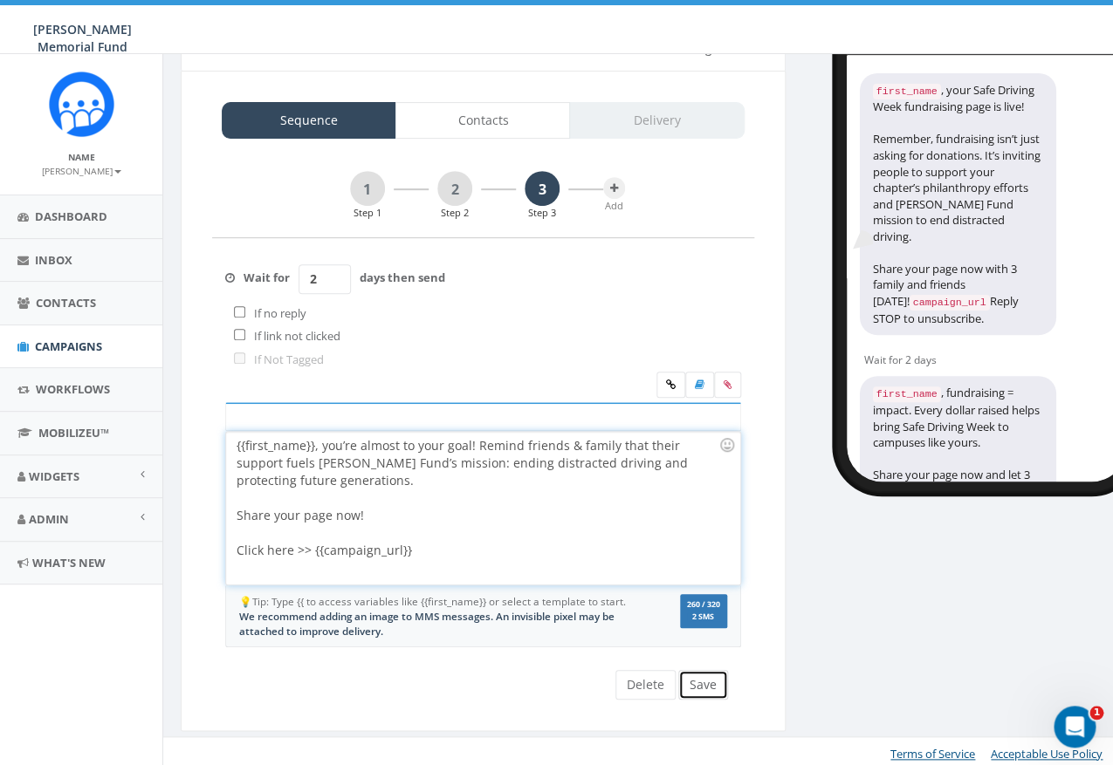
click at [711, 687] on button "Save" at bounding box center [703, 685] width 50 height 30
click at [379, 186] on link "1" at bounding box center [367, 188] width 35 height 35
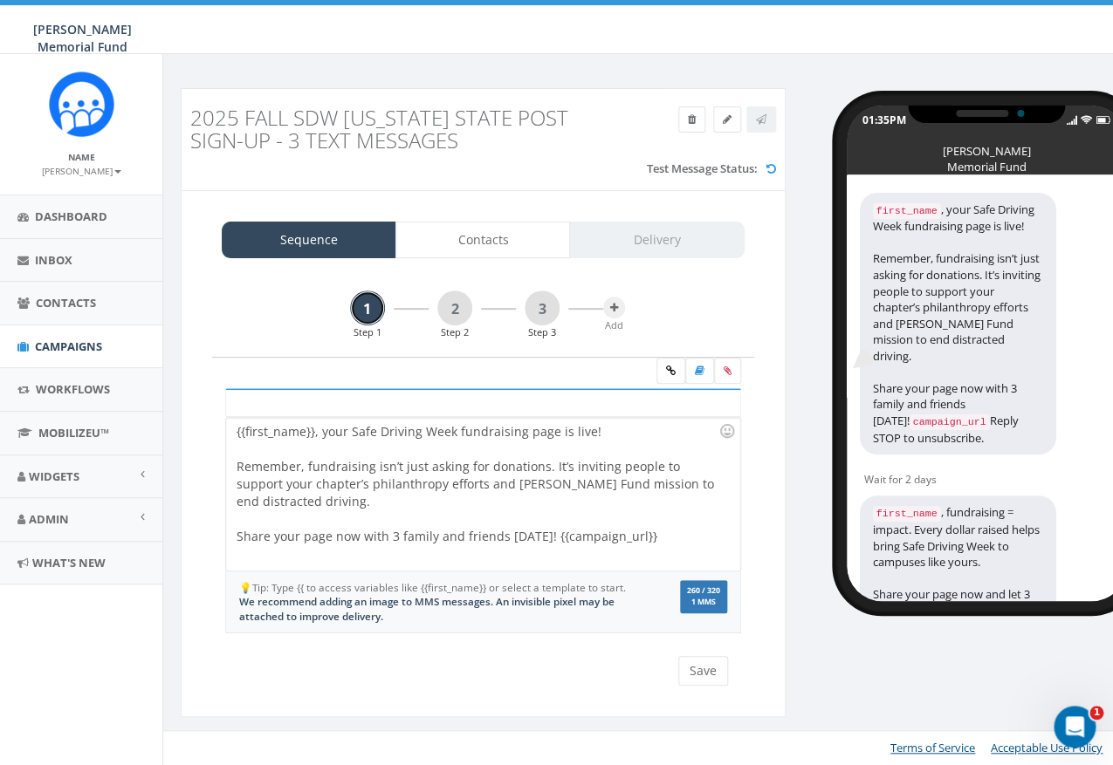
scroll to position [0, 0]
click at [731, 372] on icon at bounding box center [728, 371] width 8 height 10
click at [0, 0] on input "file" at bounding box center [0, 0] width 0 height 0
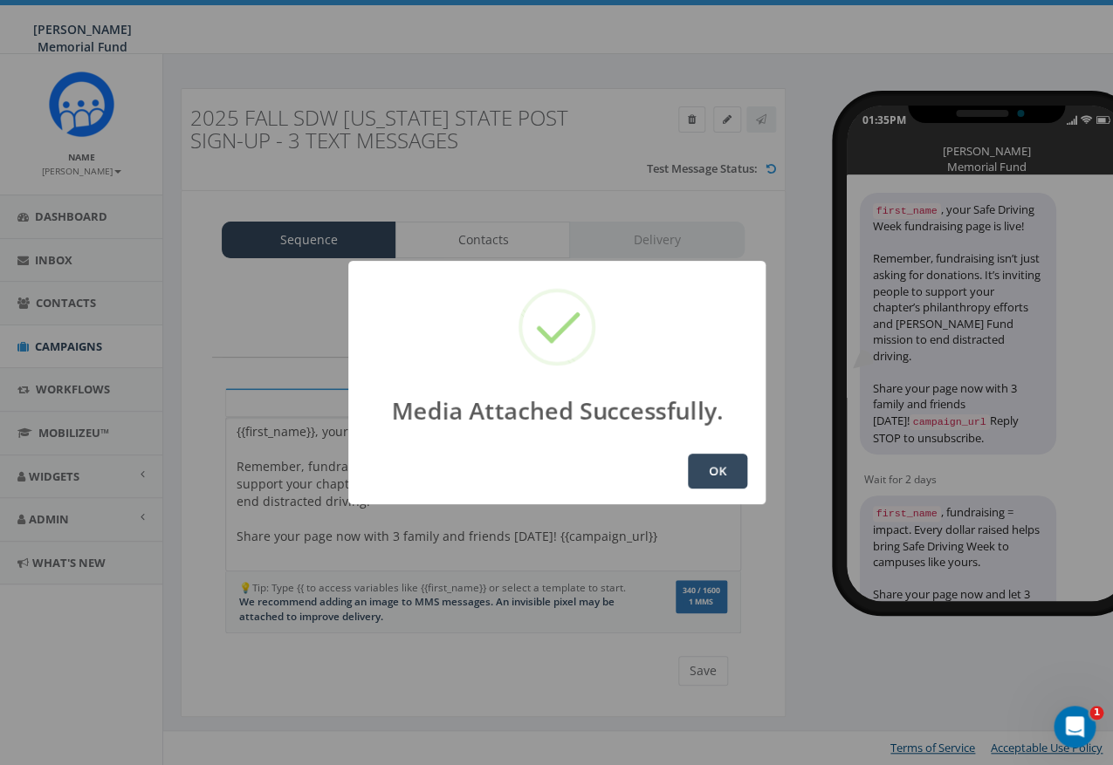
click at [719, 466] on button "OK" at bounding box center [717, 471] width 59 height 35
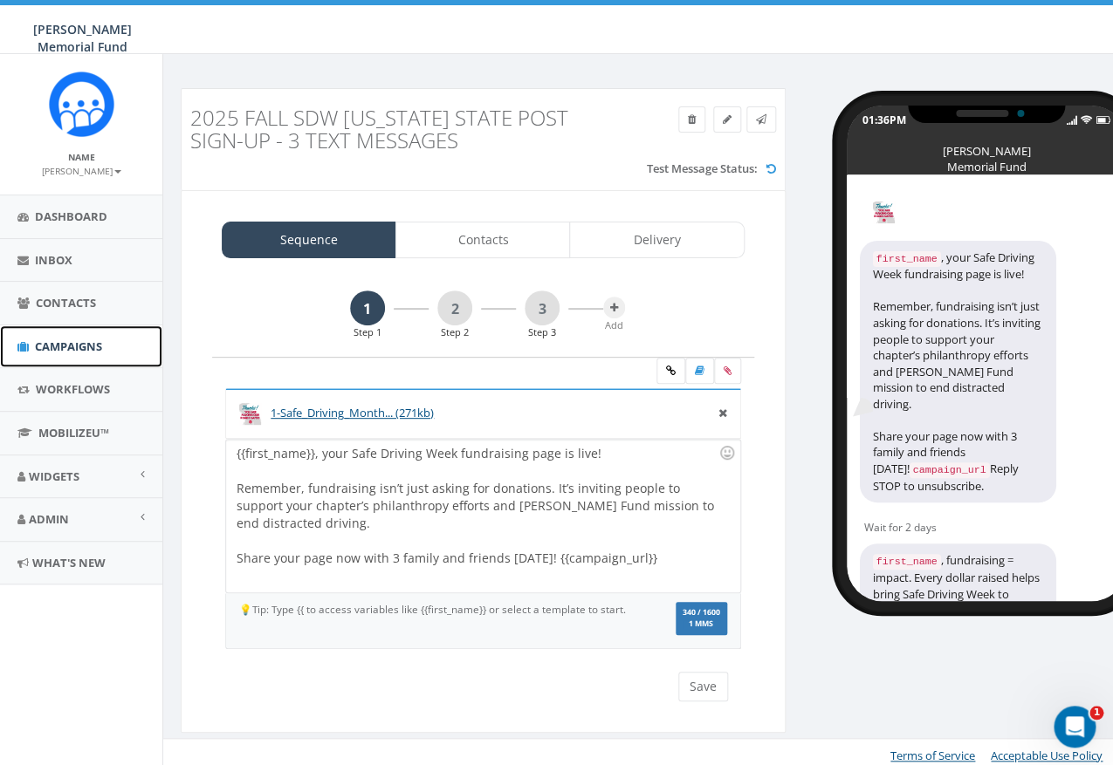
click at [109, 353] on link "Campaigns" at bounding box center [81, 347] width 162 height 43
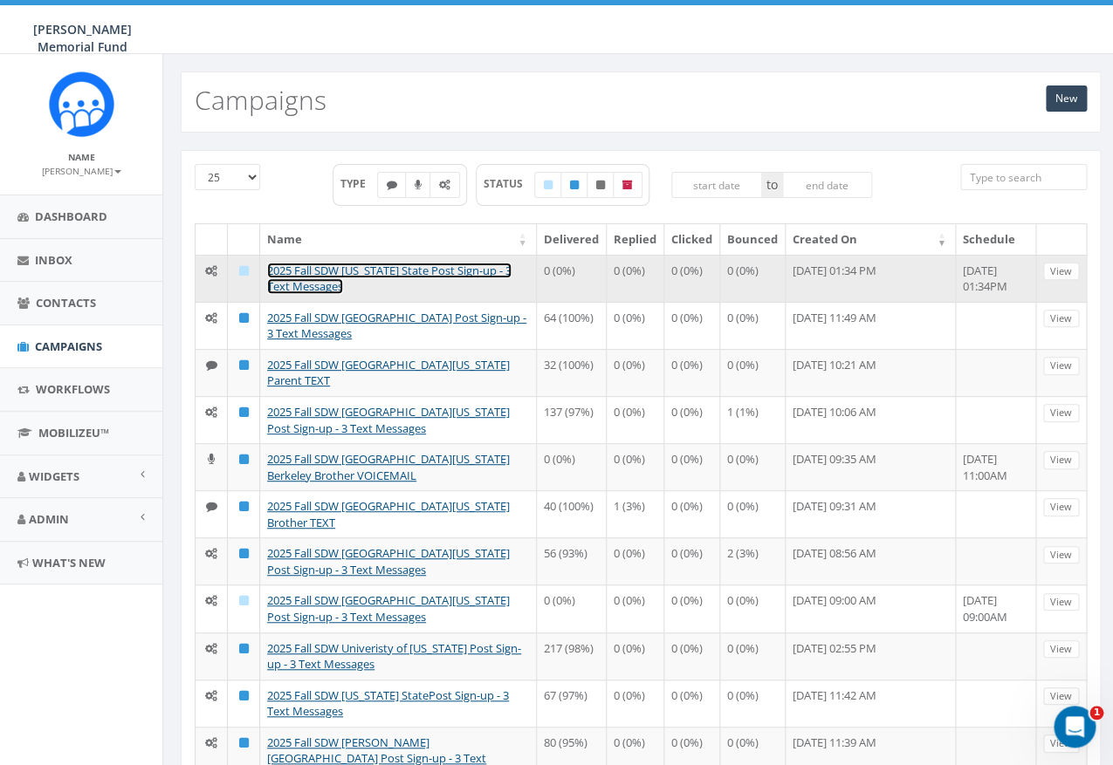
click at [381, 272] on link "2025 Fall SDW [US_STATE] State Post Sign-up - 3 Text Messages" at bounding box center [389, 279] width 244 height 32
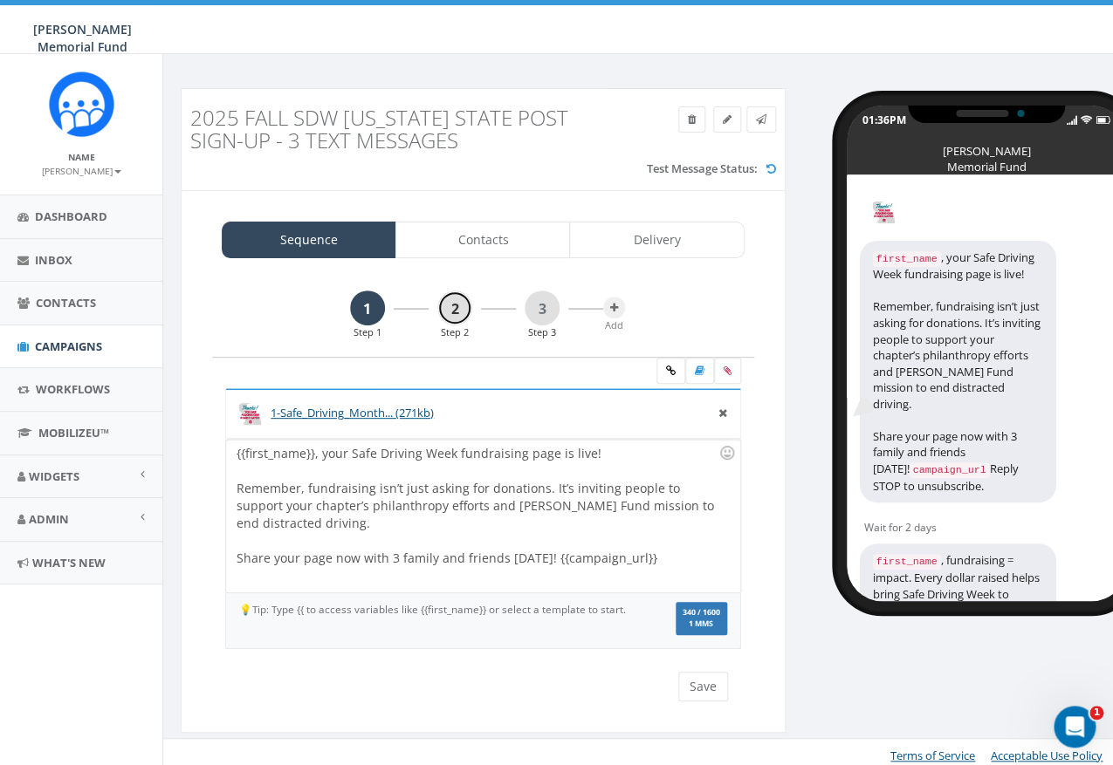
click at [456, 317] on link "2" at bounding box center [454, 308] width 35 height 35
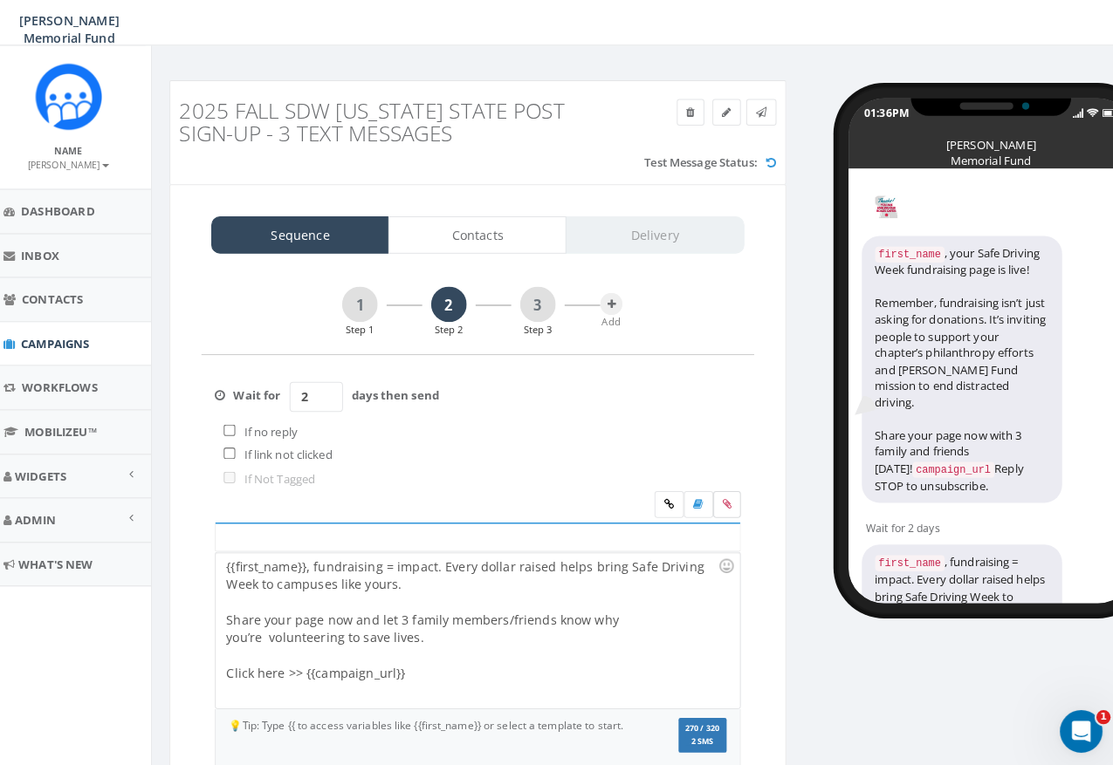
click at [730, 504] on icon at bounding box center [728, 504] width 8 height 10
click at [0, 0] on input "file" at bounding box center [0, 0] width 0 height 0
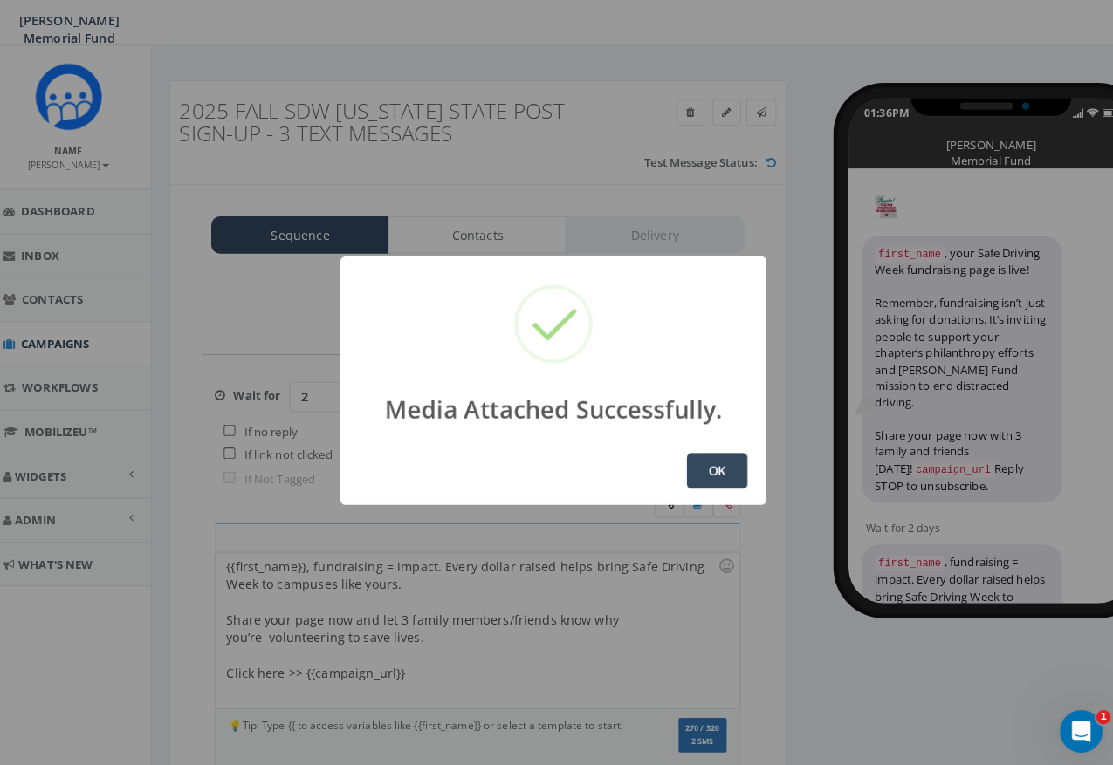
click at [699, 470] on button "OK" at bounding box center [717, 471] width 59 height 35
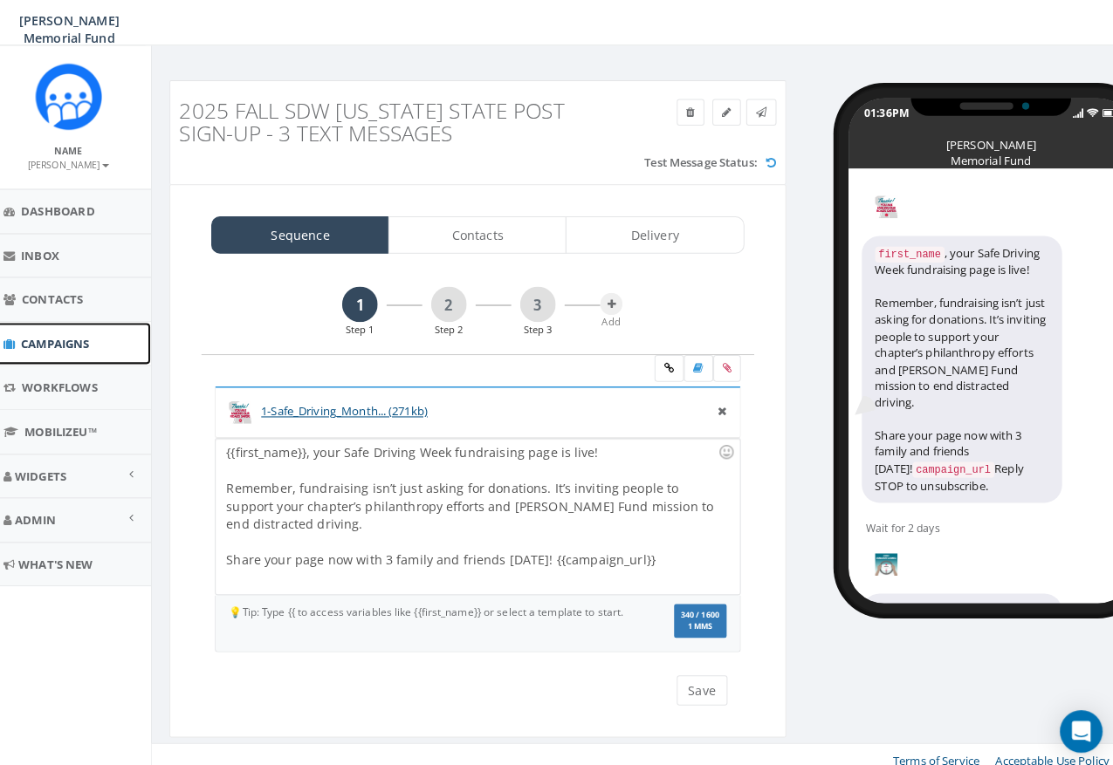
click at [56, 348] on span "Campaigns" at bounding box center [68, 347] width 67 height 16
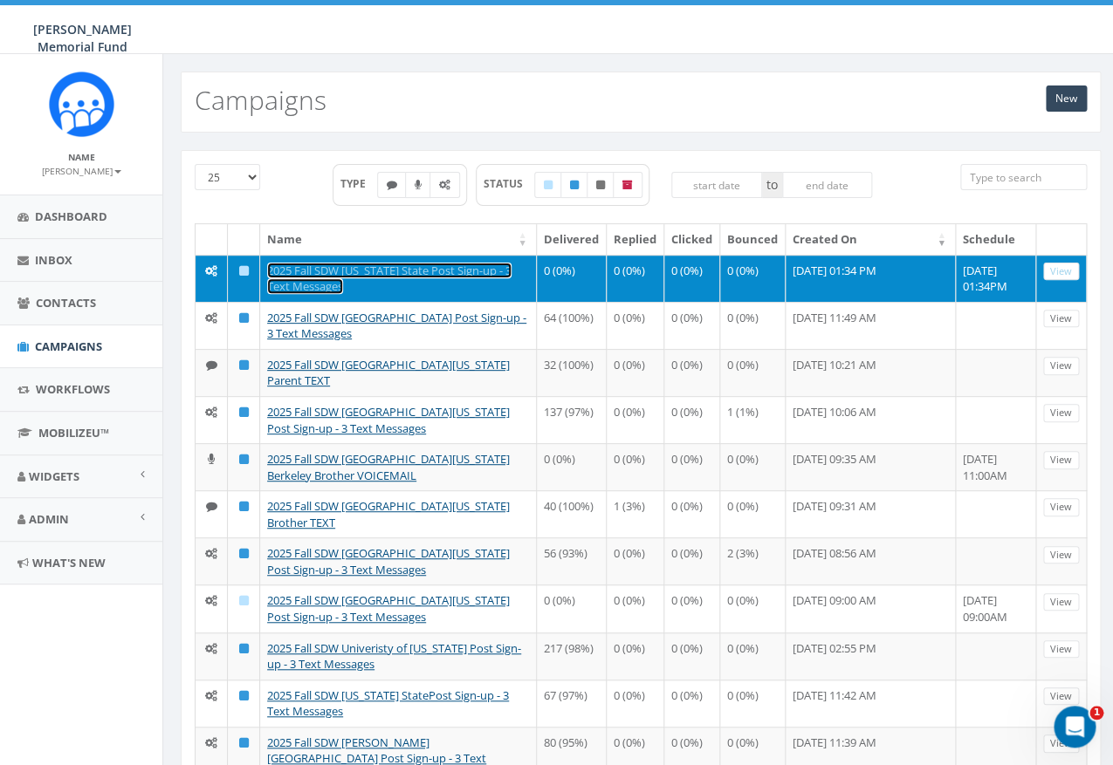
click at [421, 269] on link "2025 Fall SDW [US_STATE] State Post Sign-up - 3 Text Messages" at bounding box center [389, 279] width 244 height 32
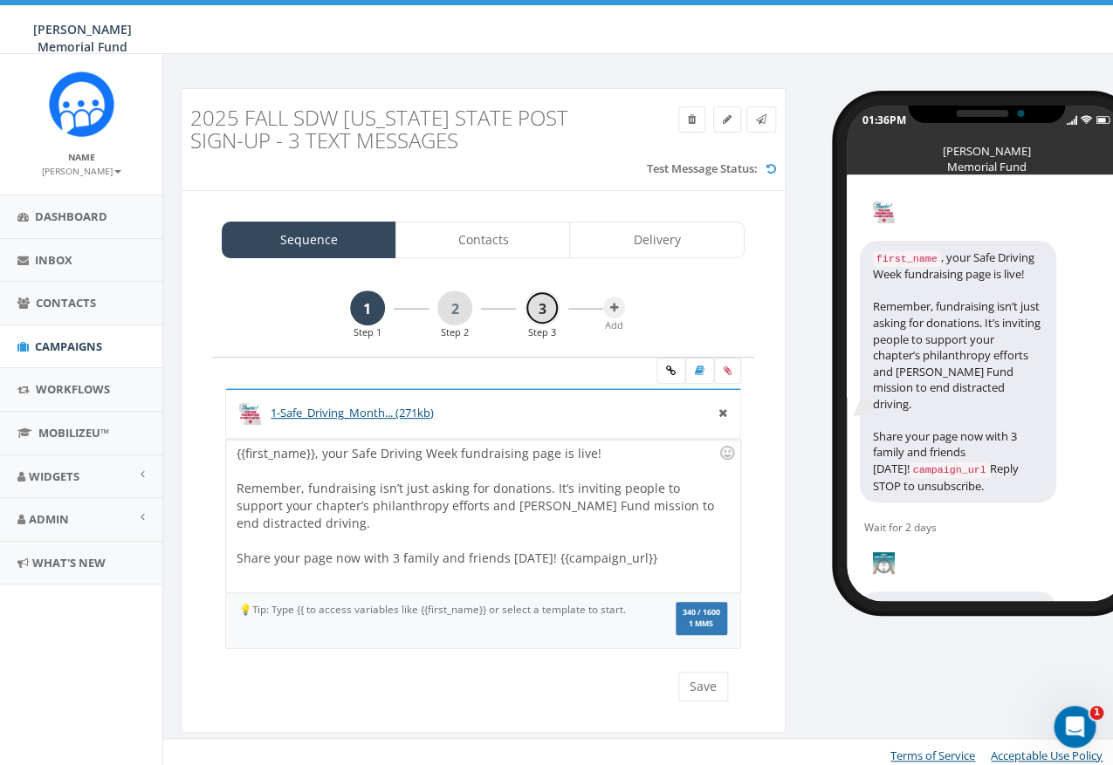
click at [540, 309] on link "3" at bounding box center [542, 308] width 35 height 35
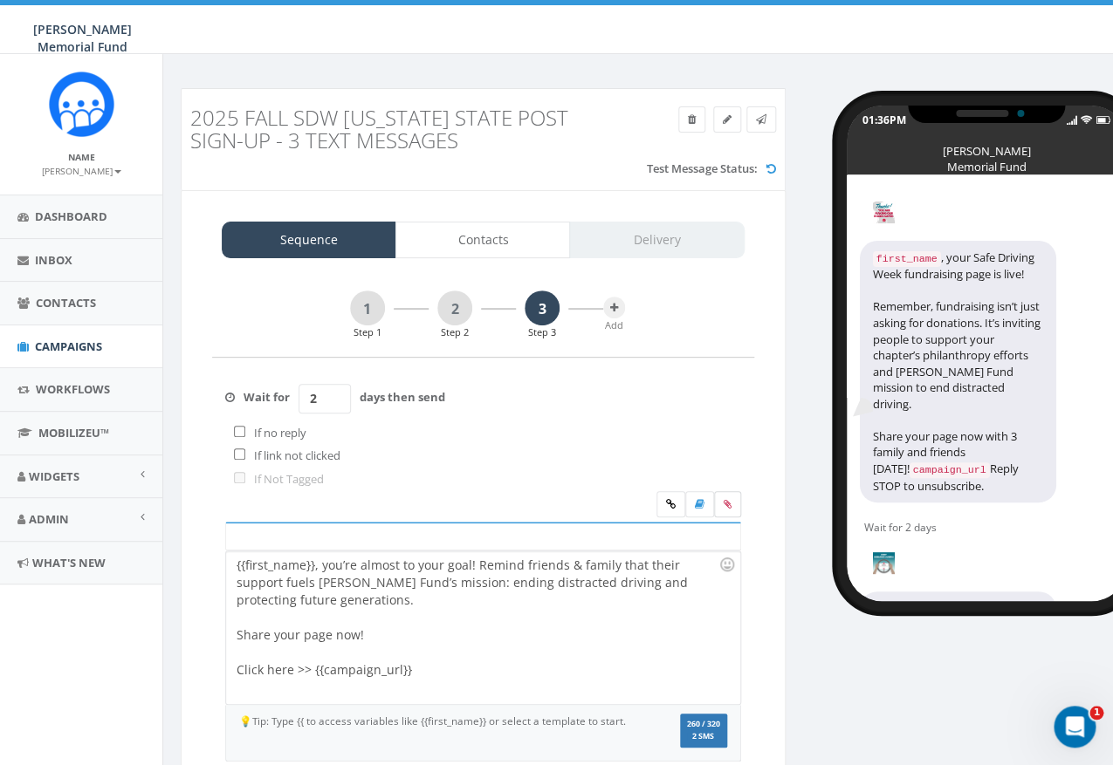
click at [726, 501] on icon at bounding box center [728, 504] width 8 height 10
click at [0, 0] on input "file" at bounding box center [0, 0] width 0 height 0
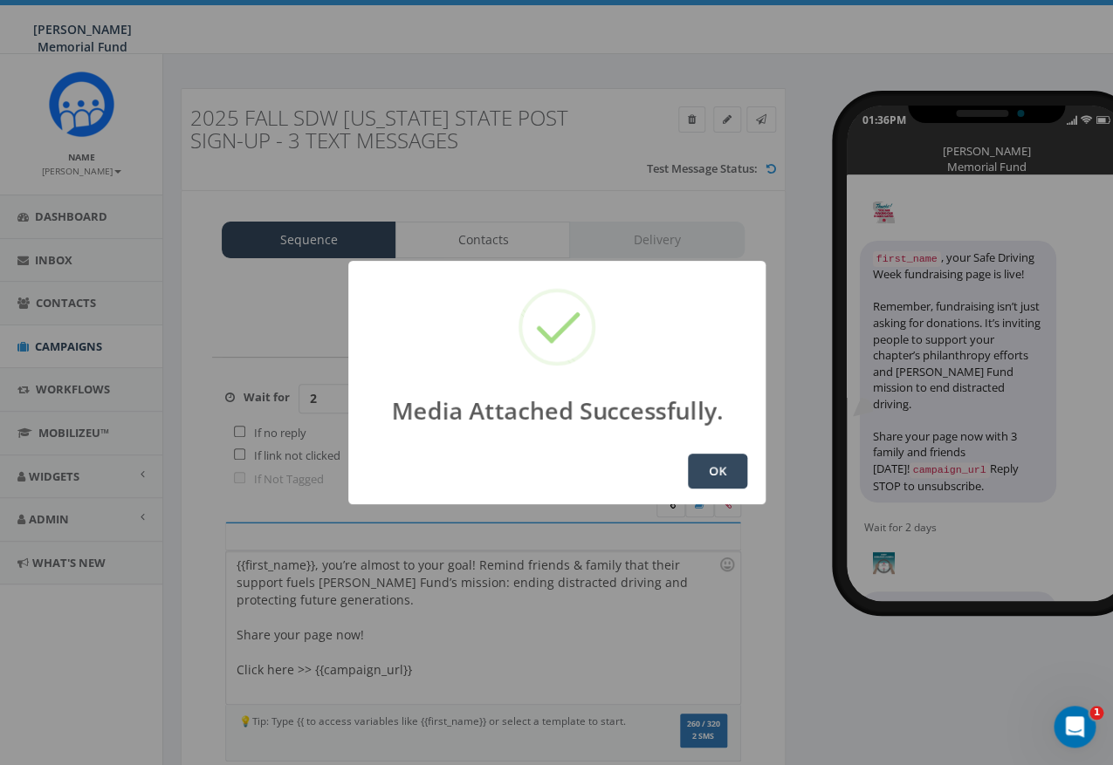
click at [706, 476] on button "OK" at bounding box center [717, 471] width 59 height 35
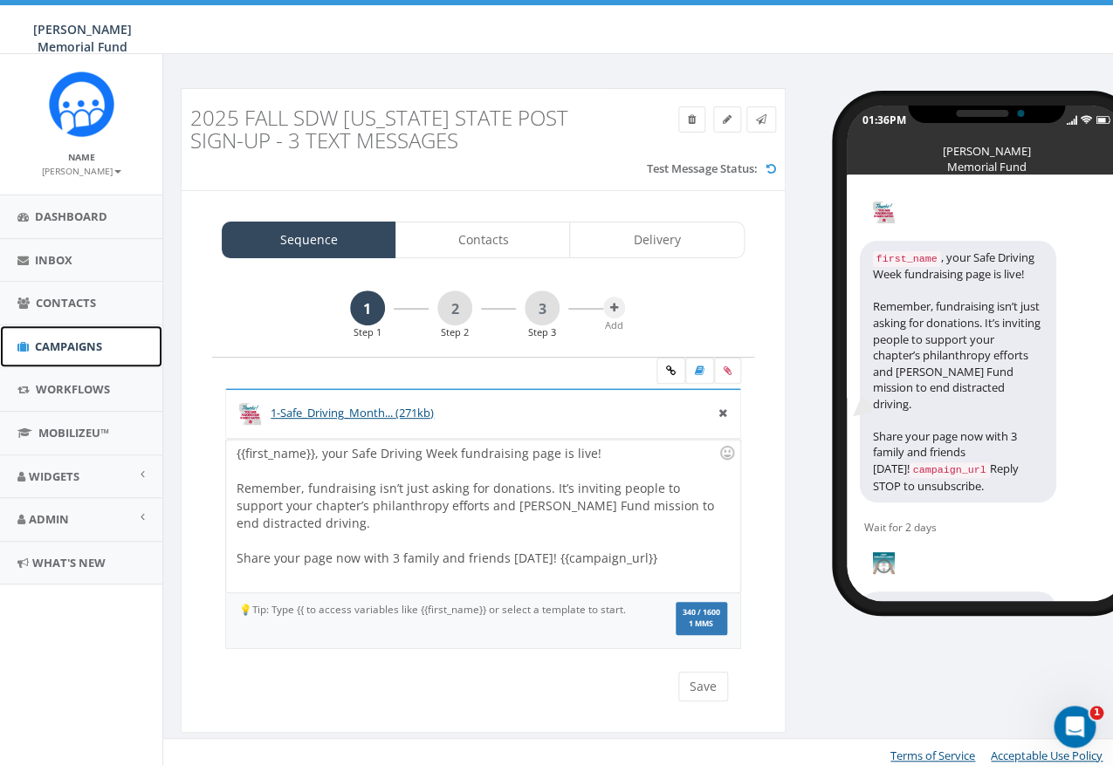
click at [61, 344] on span "Campaigns" at bounding box center [68, 347] width 67 height 16
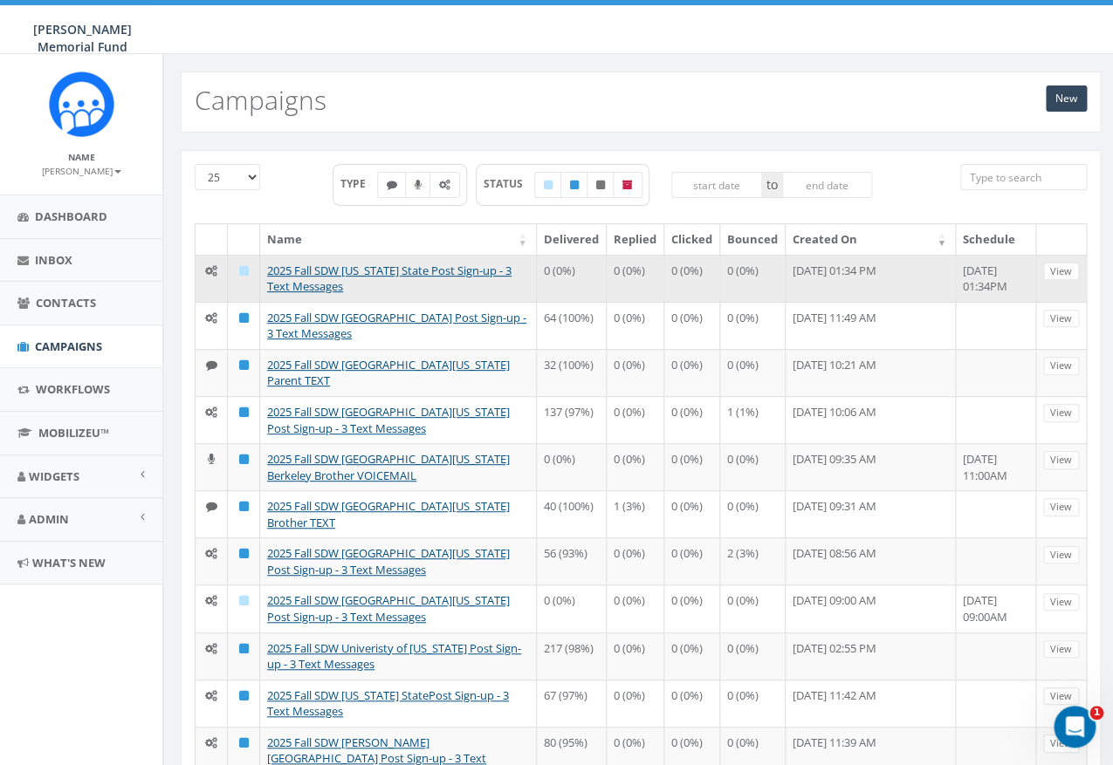
click at [331, 278] on td "2025 Fall SDW [US_STATE] State Post Sign-up - 3 Text Messages" at bounding box center [398, 278] width 277 height 47
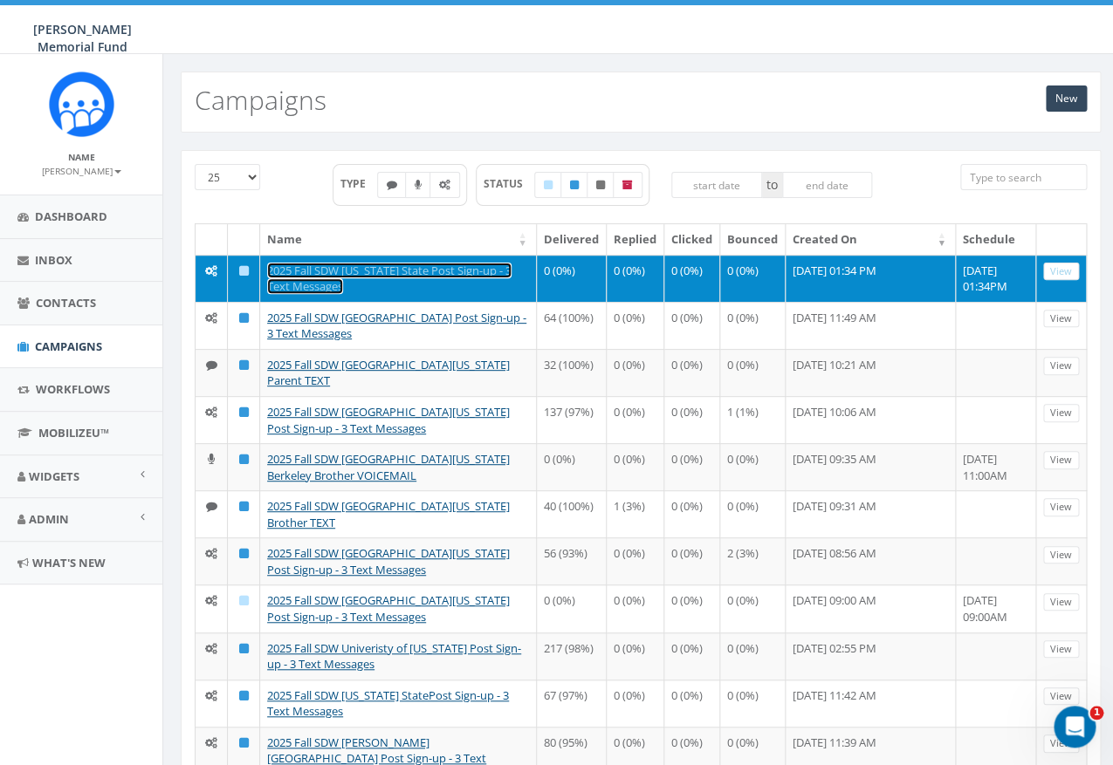
click at [335, 267] on link "2025 Fall SDW [US_STATE] State Post Sign-up - 3 Text Messages" at bounding box center [389, 279] width 244 height 32
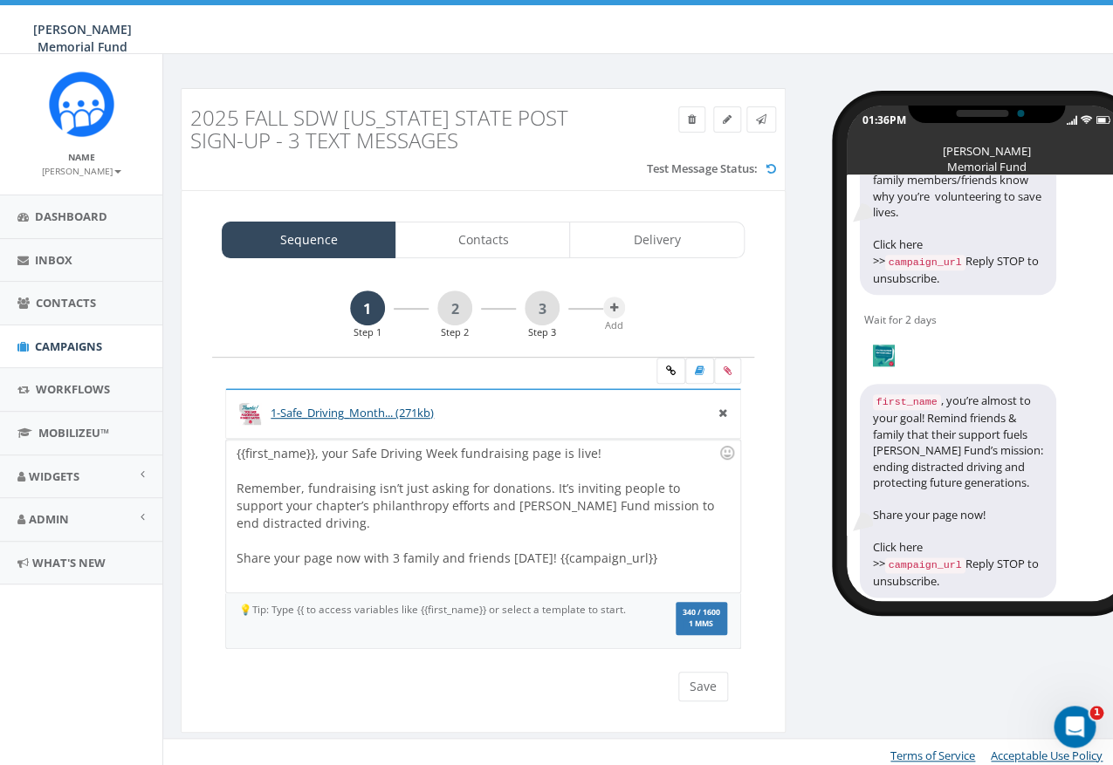
scroll to position [7, 0]
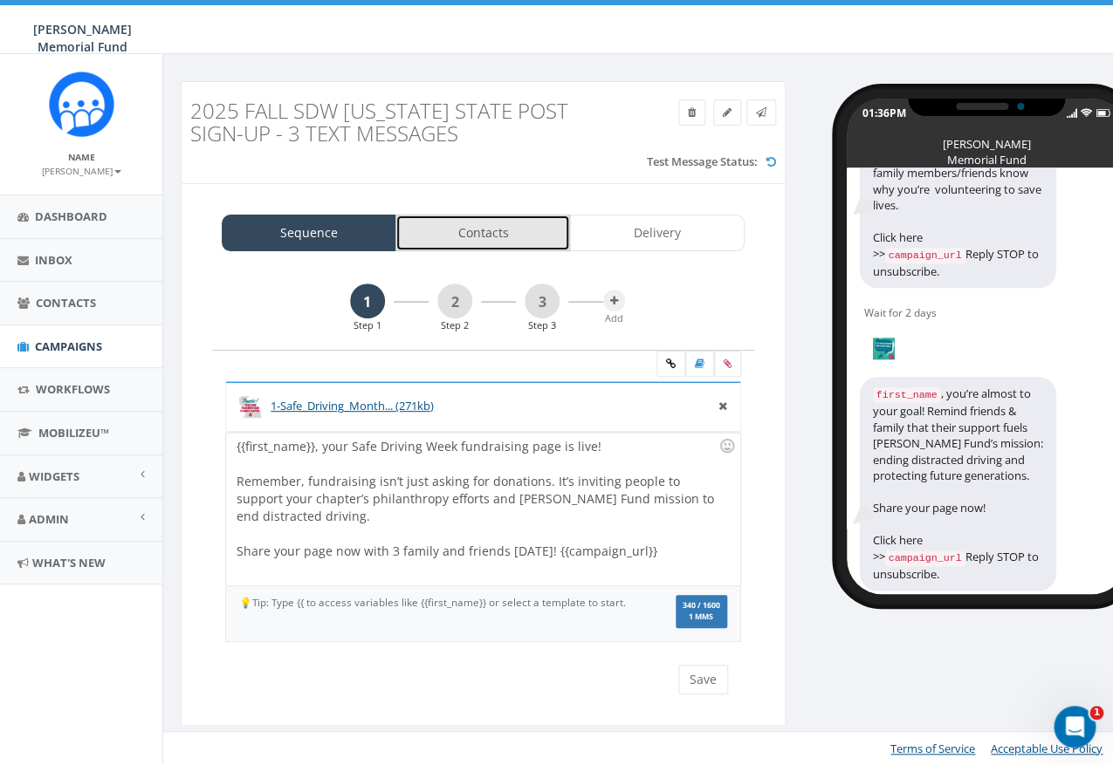
click at [504, 244] on link "Contacts" at bounding box center [482, 233] width 175 height 37
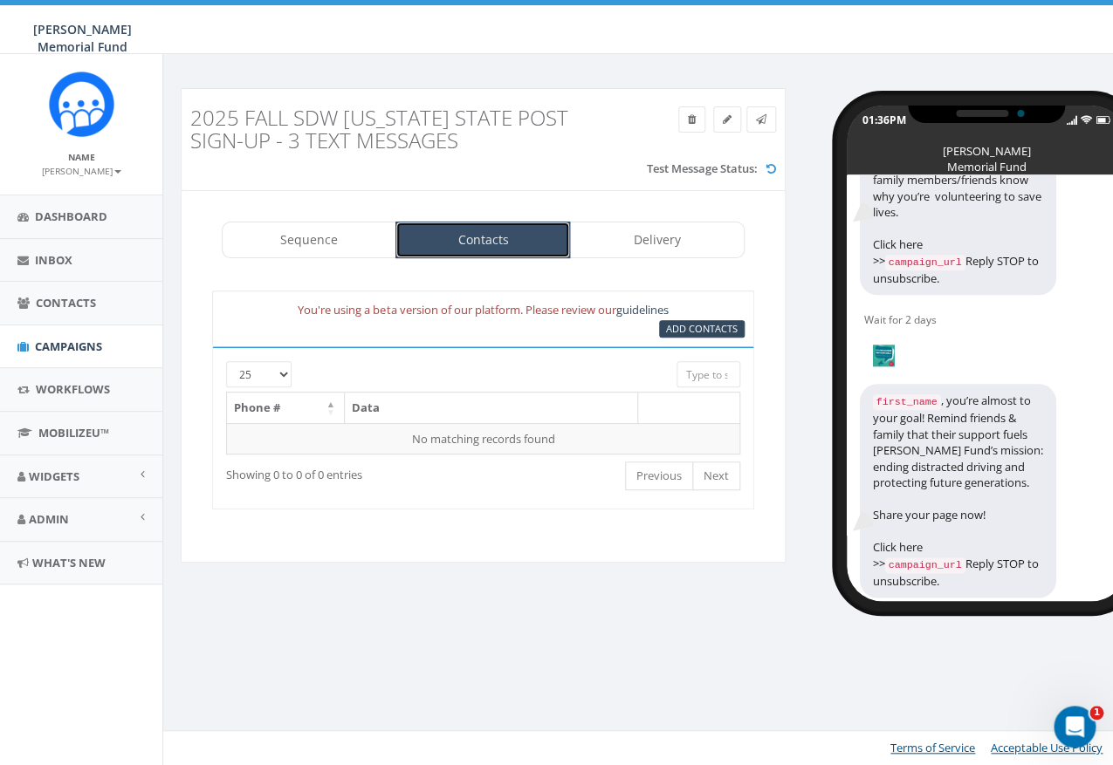
scroll to position [0, 0]
click at [684, 333] on span "Add Contacts" at bounding box center [702, 328] width 72 height 13
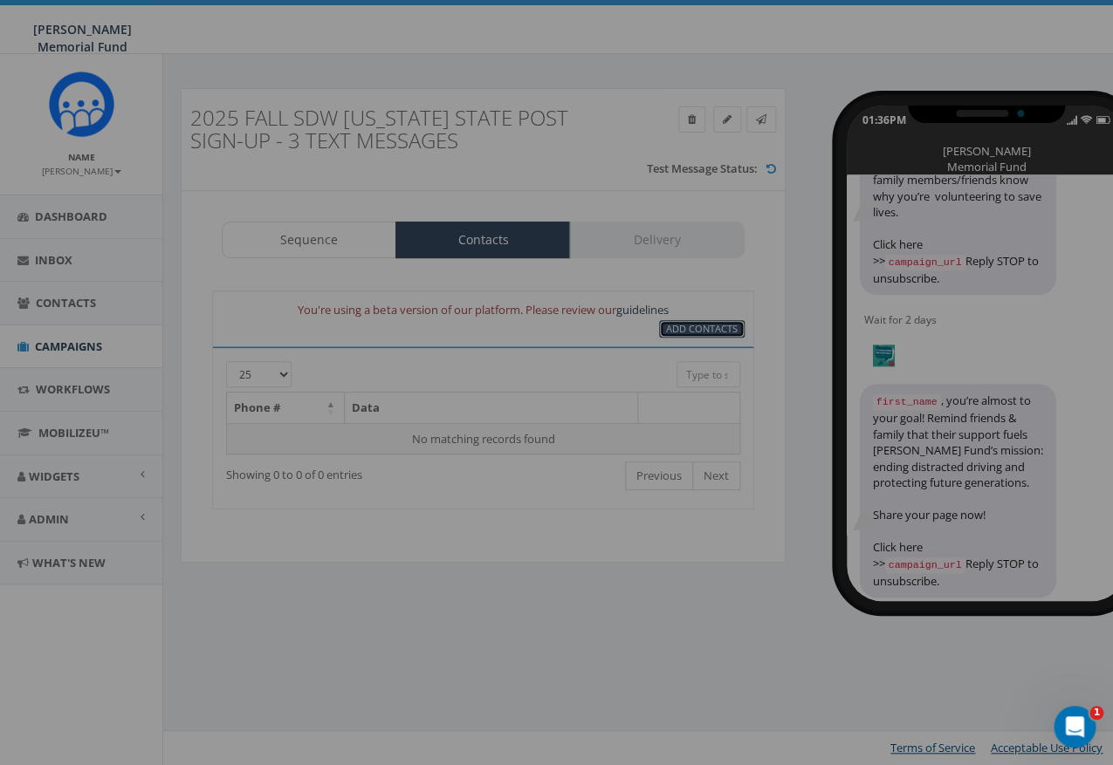
select select
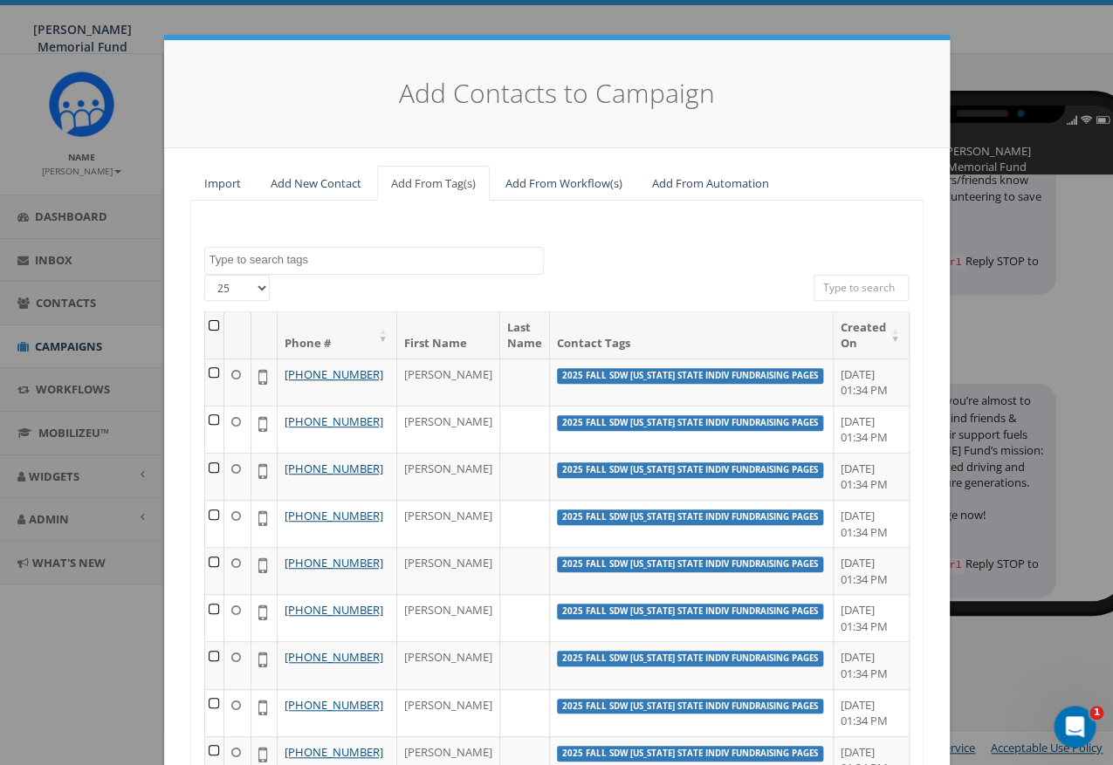
click at [329, 259] on textarea "Search" at bounding box center [375, 260] width 333 height 16
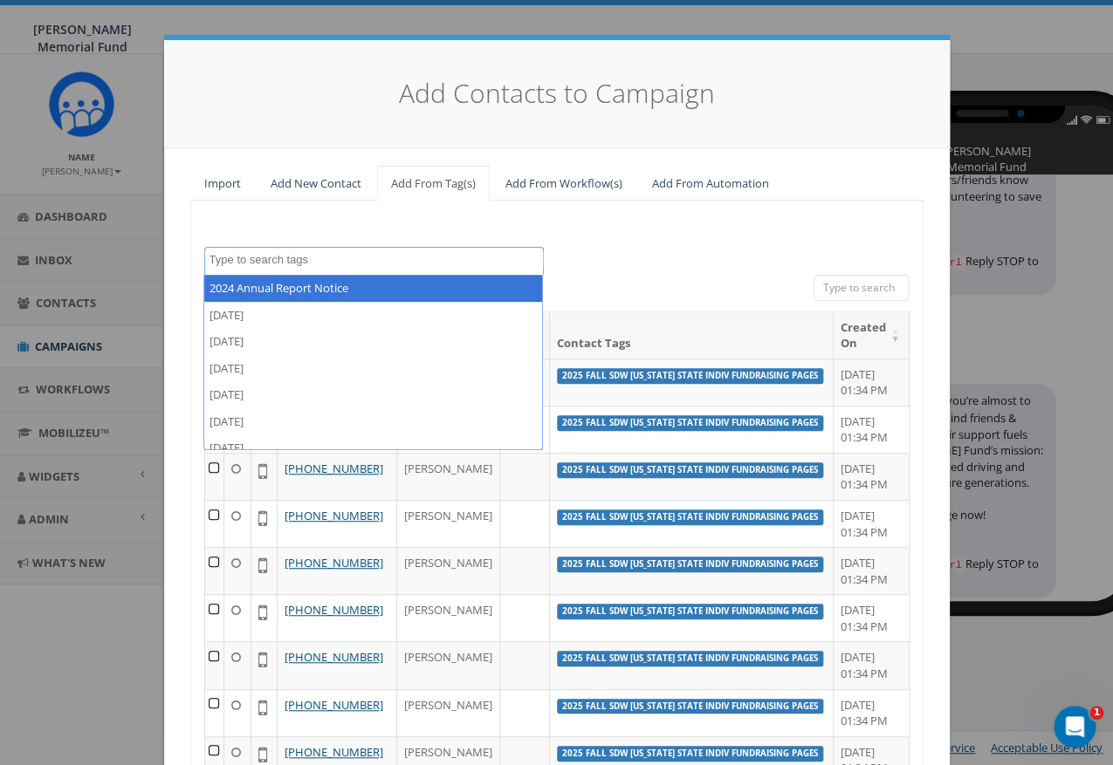
paste textarea "{{first_name}}, you’re almost to your goal! Remind friends & family that their …"
type textarea "{{first_name}}, you’re almost to your goal! Remind friends & family that their …"
click at [297, 267] on textarea "Search" at bounding box center [375, 260] width 333 height 16
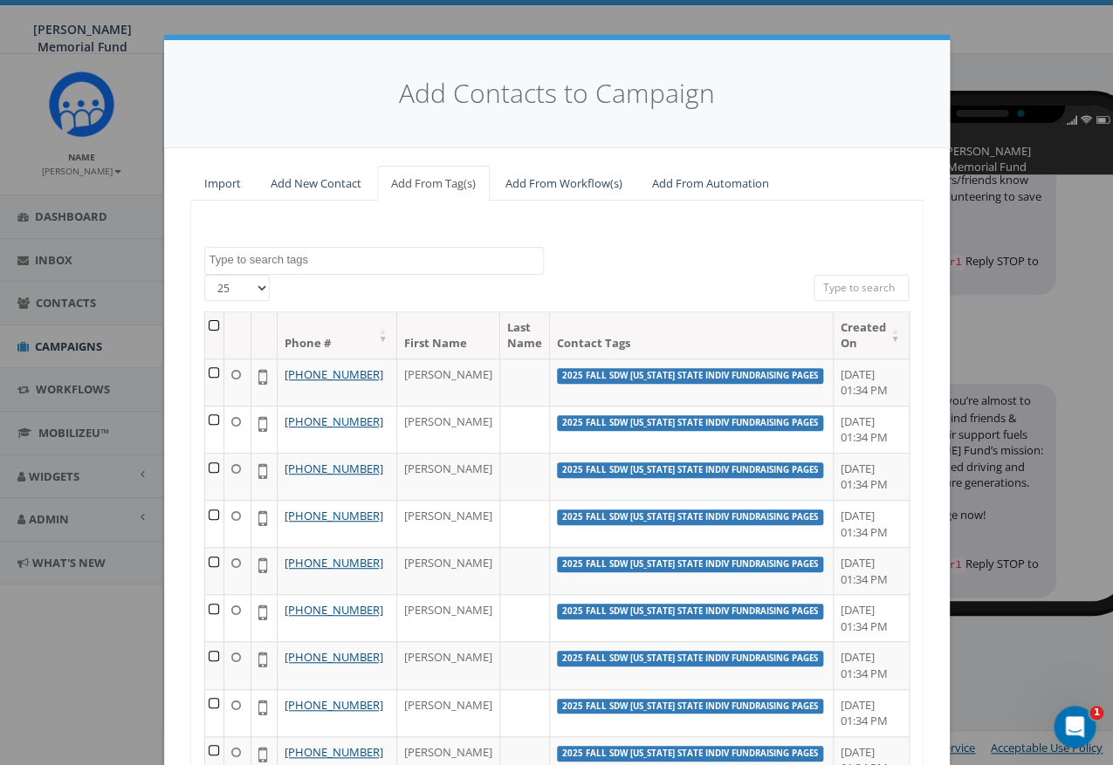
paste textarea "2025 Fall SDW Illinois State Indiv Fundraising Pages"
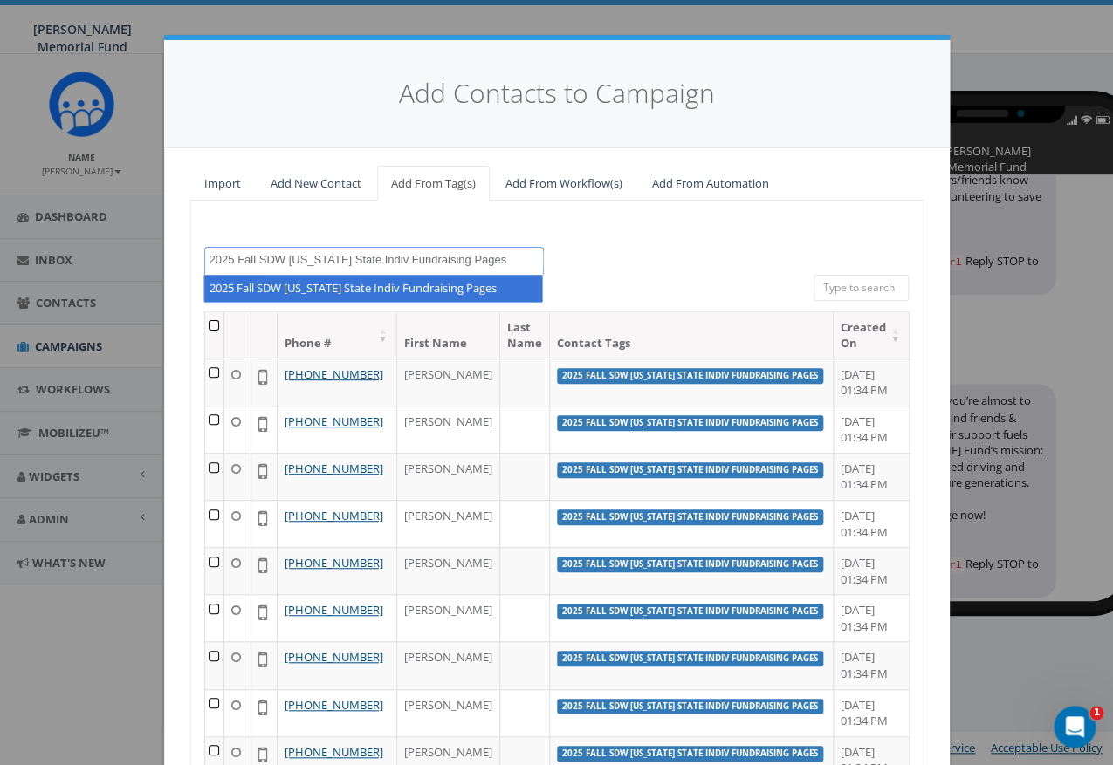
type textarea "2025 Fall SDW Illinois State Indiv Fundraising Pages"
select select "2025 Fall SDW Illinois State Indiv Fundraising Pages"
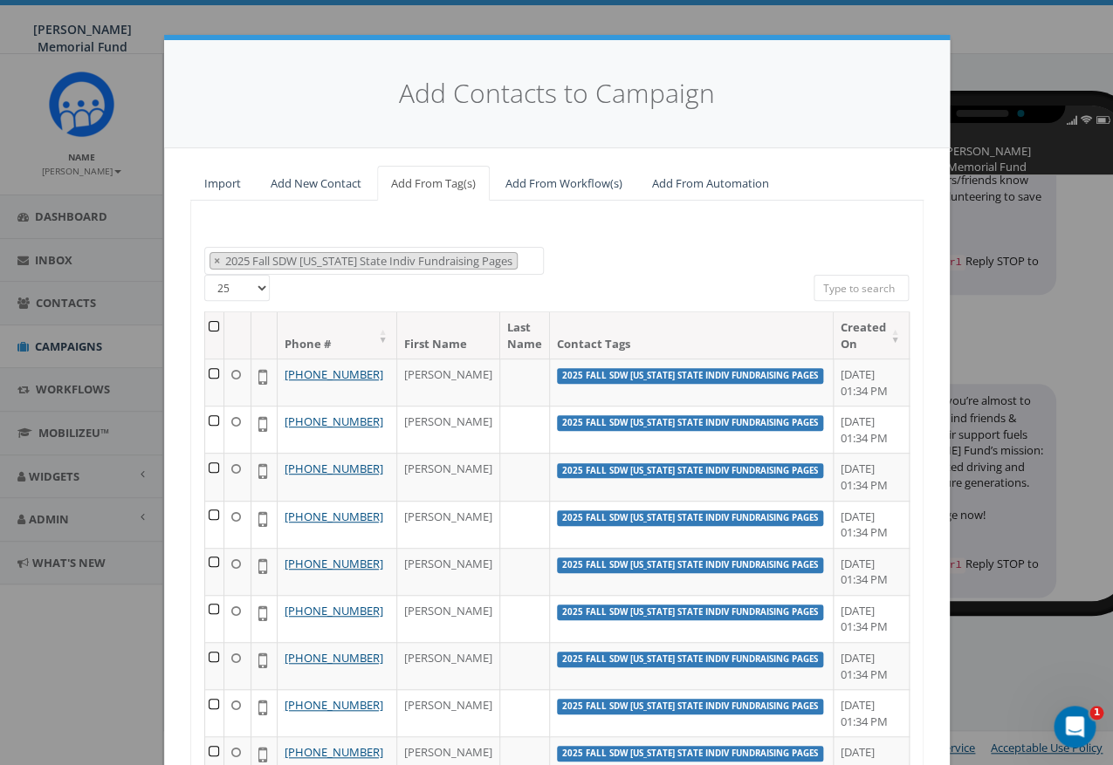
click at [221, 327] on th at bounding box center [215, 335] width 20 height 46
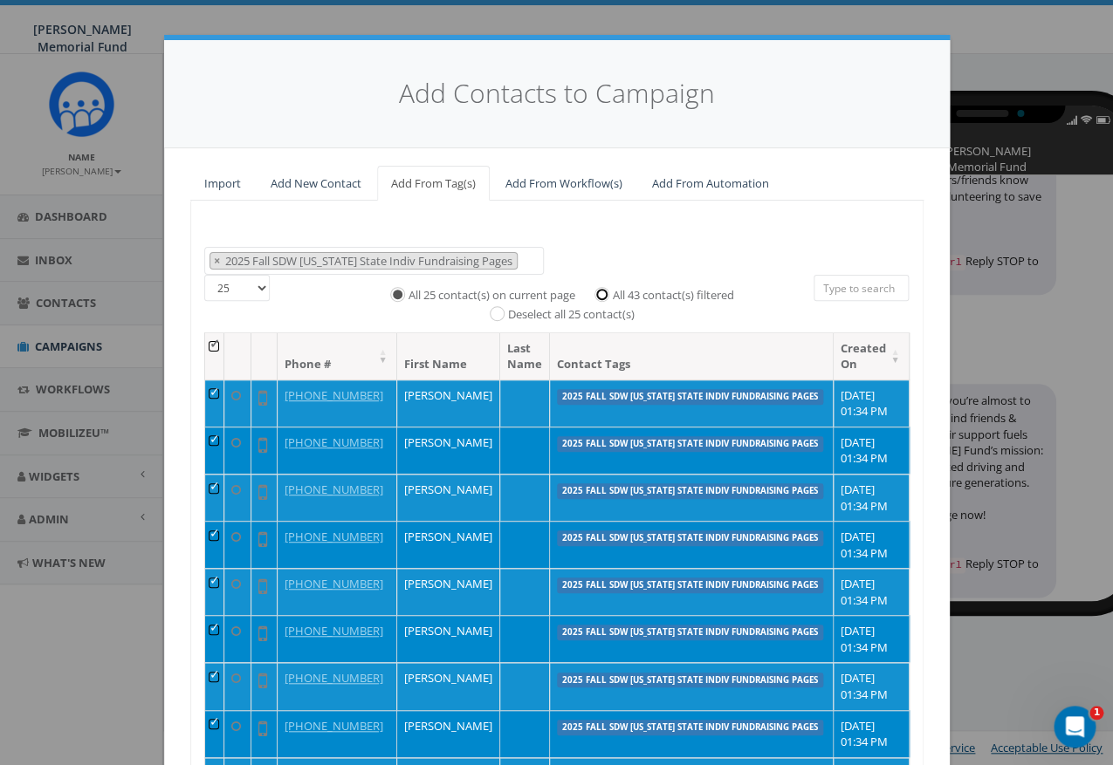
click at [611, 295] on input "All 43 contact(s) filtered" at bounding box center [605, 292] width 11 height 11
radio input "true"
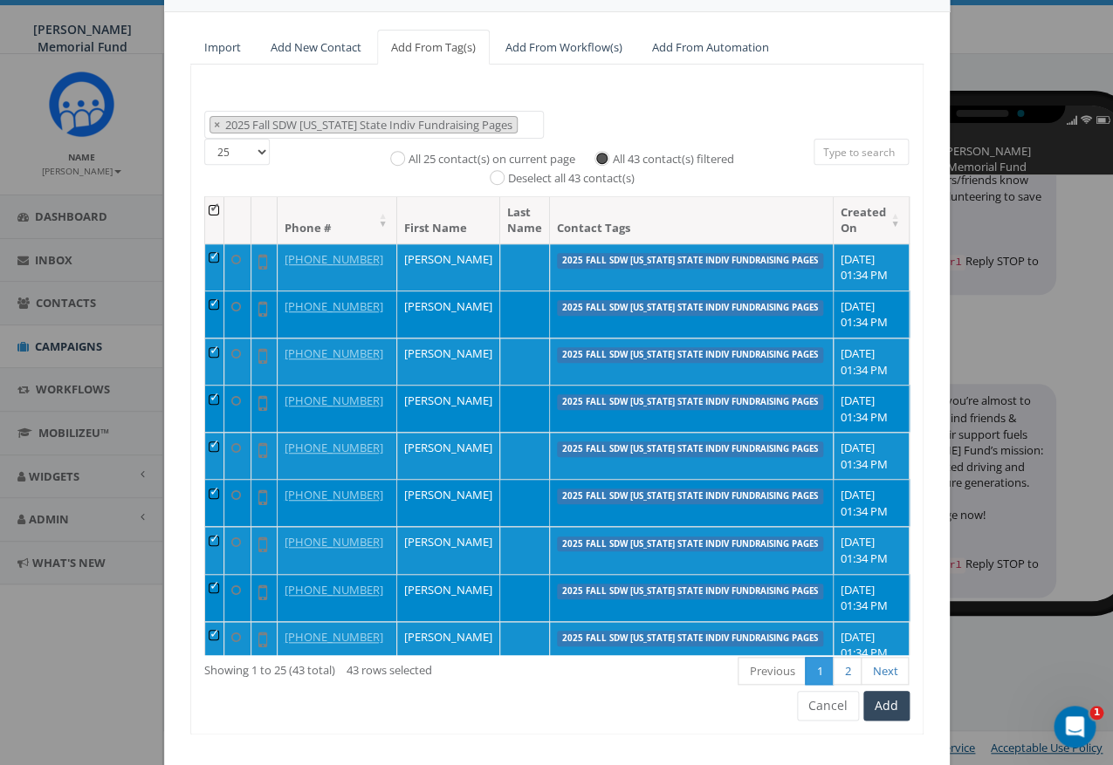
scroll to position [171, 0]
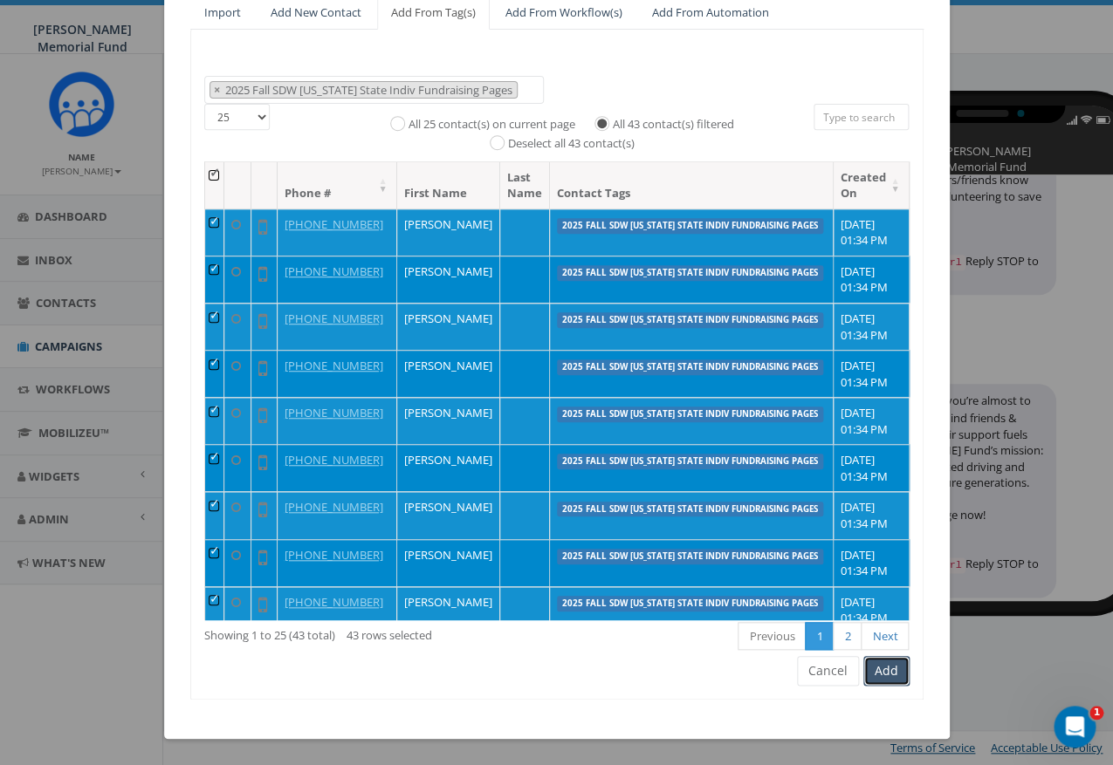
click at [879, 678] on button "Add" at bounding box center [886, 671] width 46 height 30
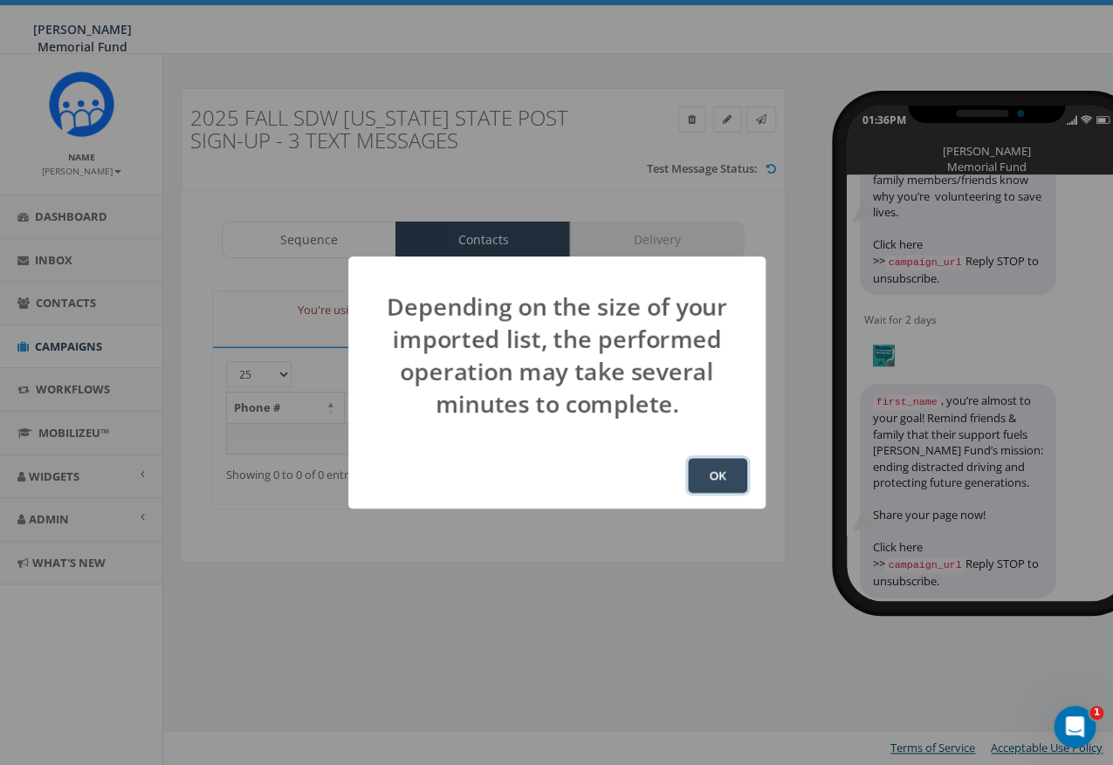
click at [711, 472] on button "OK" at bounding box center [717, 475] width 59 height 35
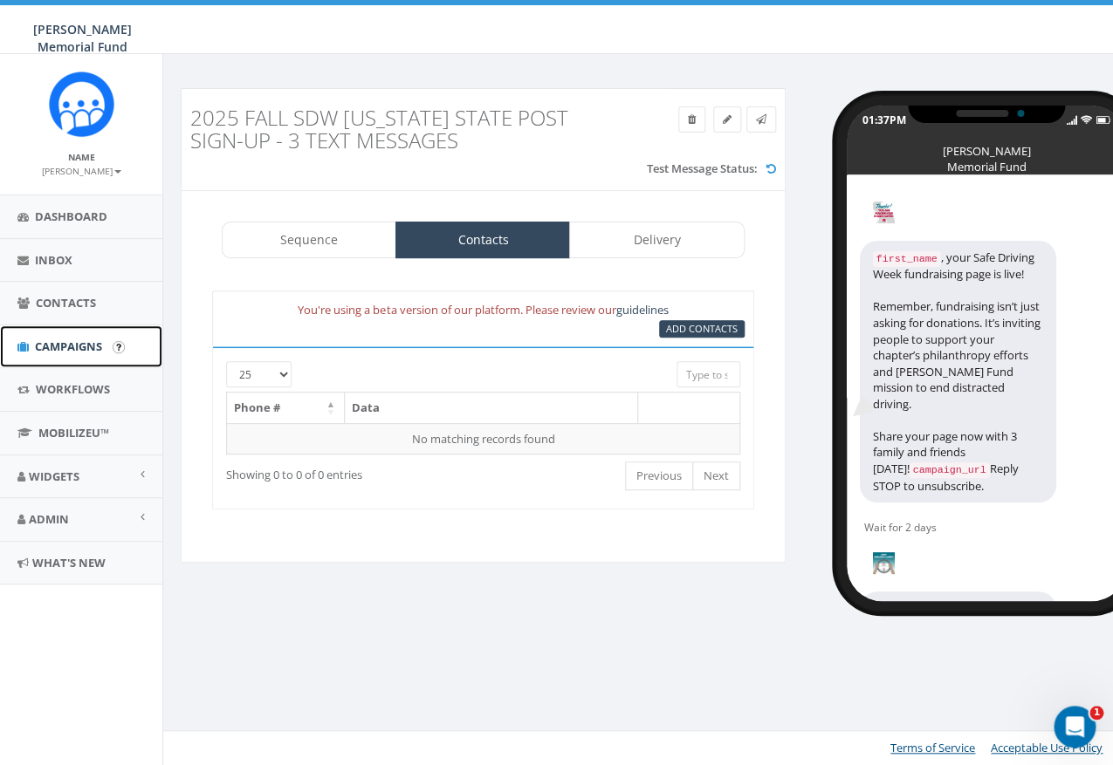
click at [40, 350] on span "Campaigns" at bounding box center [68, 347] width 67 height 16
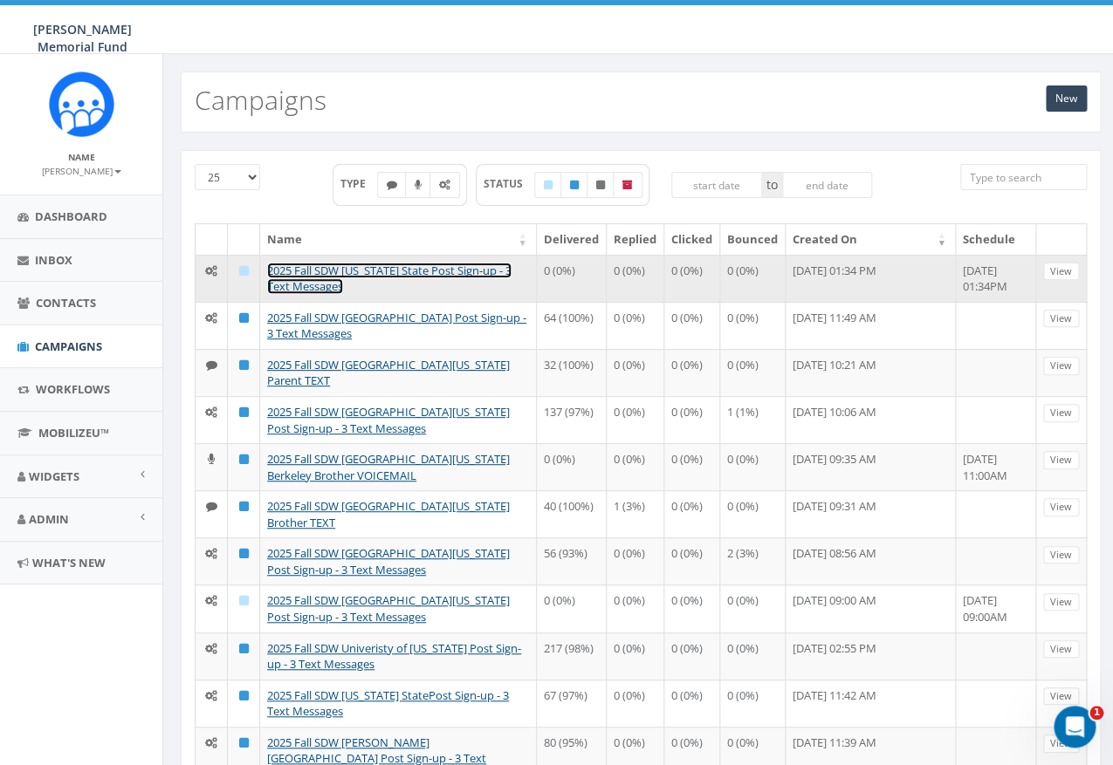
click at [324, 272] on link "2025 Fall SDW [US_STATE] State Post Sign-up - 3 Text Messages" at bounding box center [389, 279] width 244 height 32
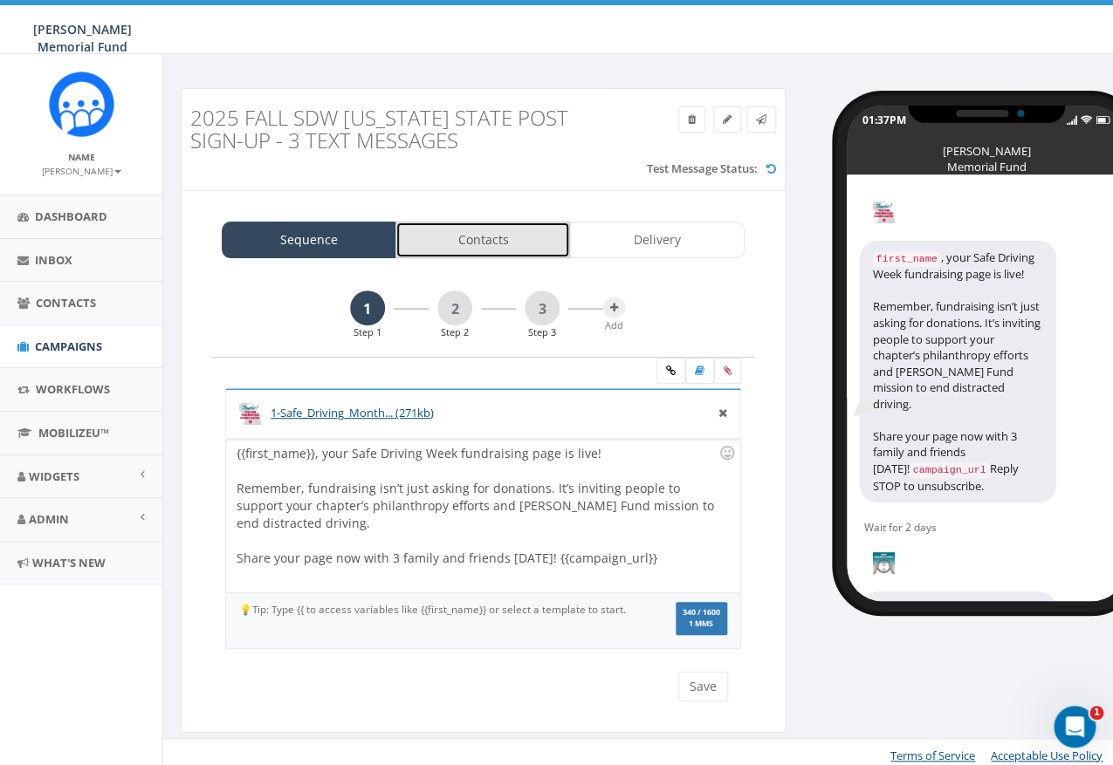
click at [477, 237] on link "Contacts" at bounding box center [482, 240] width 175 height 37
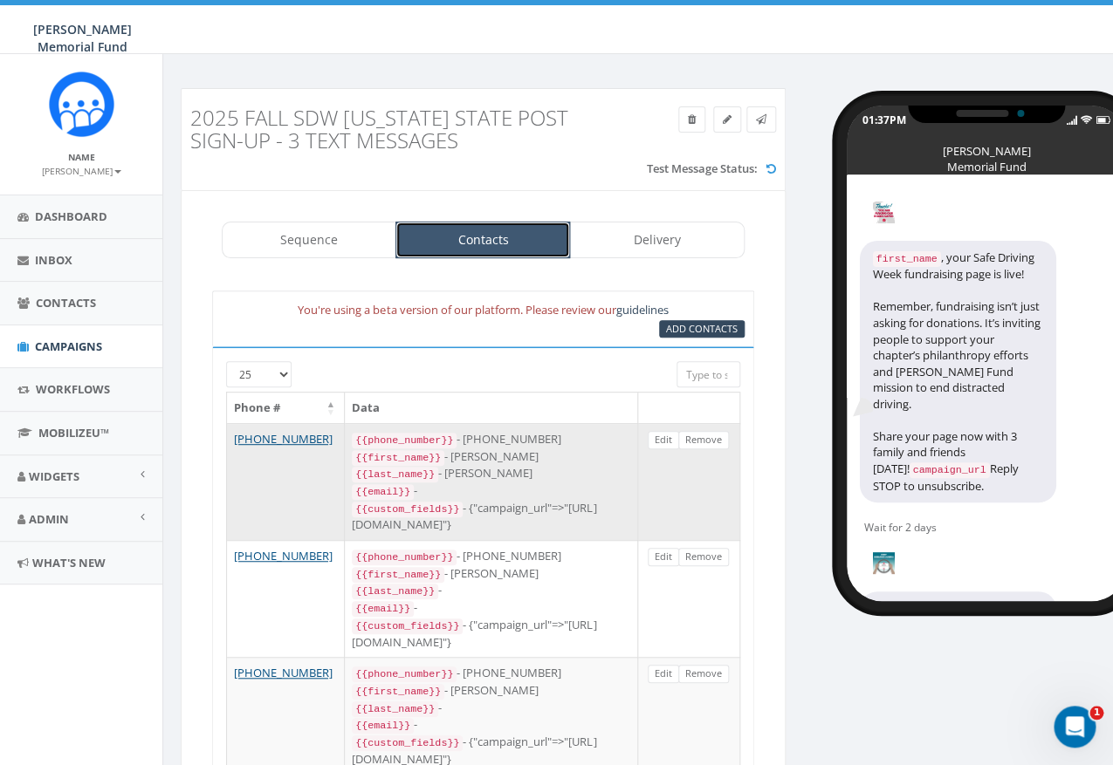
scroll to position [4, 0]
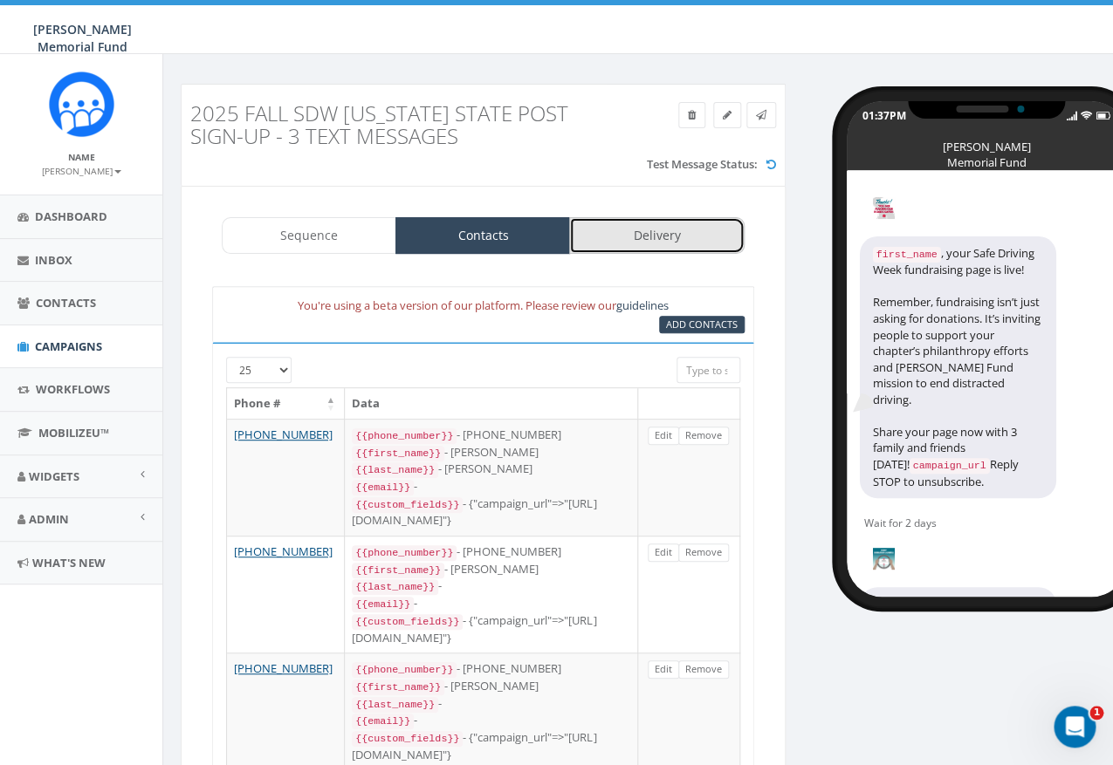
click at [638, 239] on link "Delivery" at bounding box center [656, 235] width 175 height 37
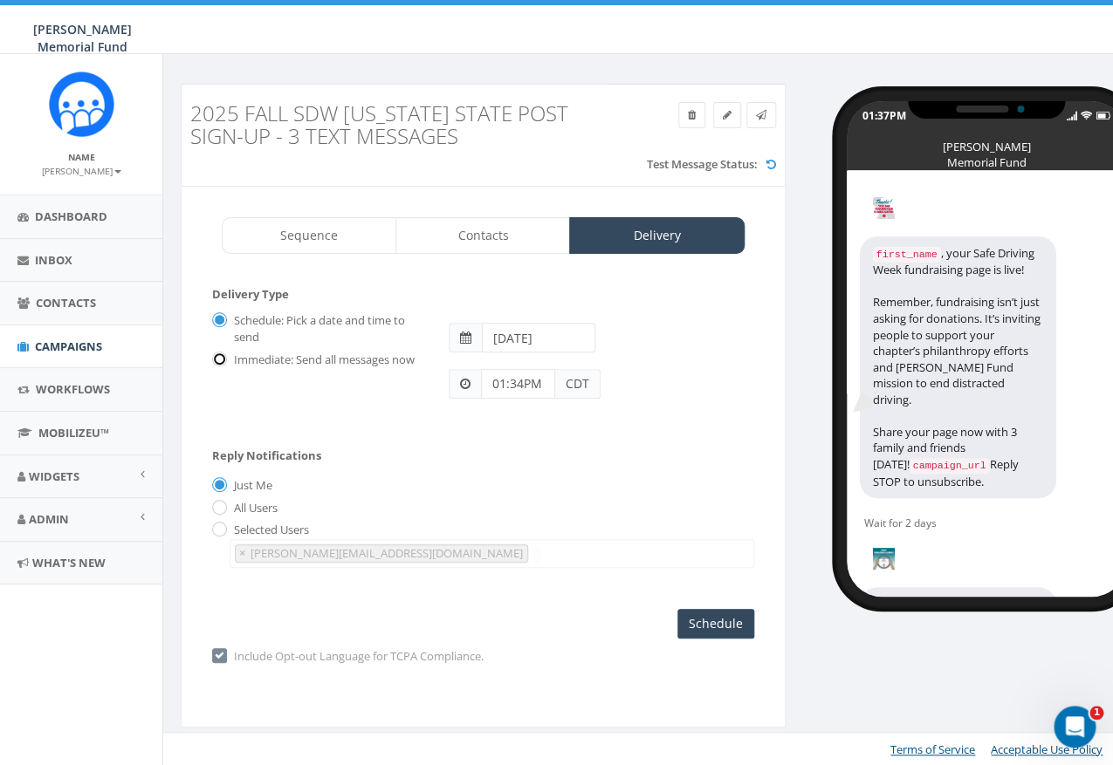
click at [222, 361] on input "Immediate: Send all messages now" at bounding box center [217, 360] width 11 height 11
radio input "true"
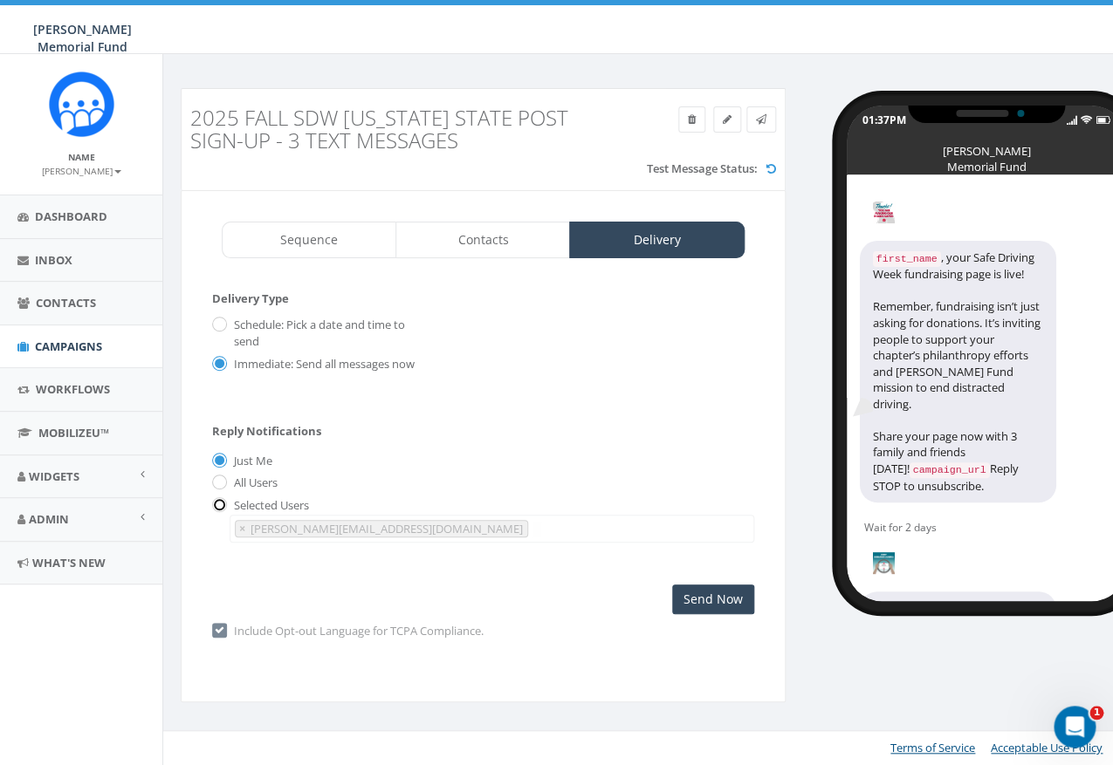
click at [218, 509] on input "radio" at bounding box center [217, 505] width 11 height 11
radio input "true"
click at [243, 532] on span "×" at bounding box center [242, 529] width 6 height 16
select select
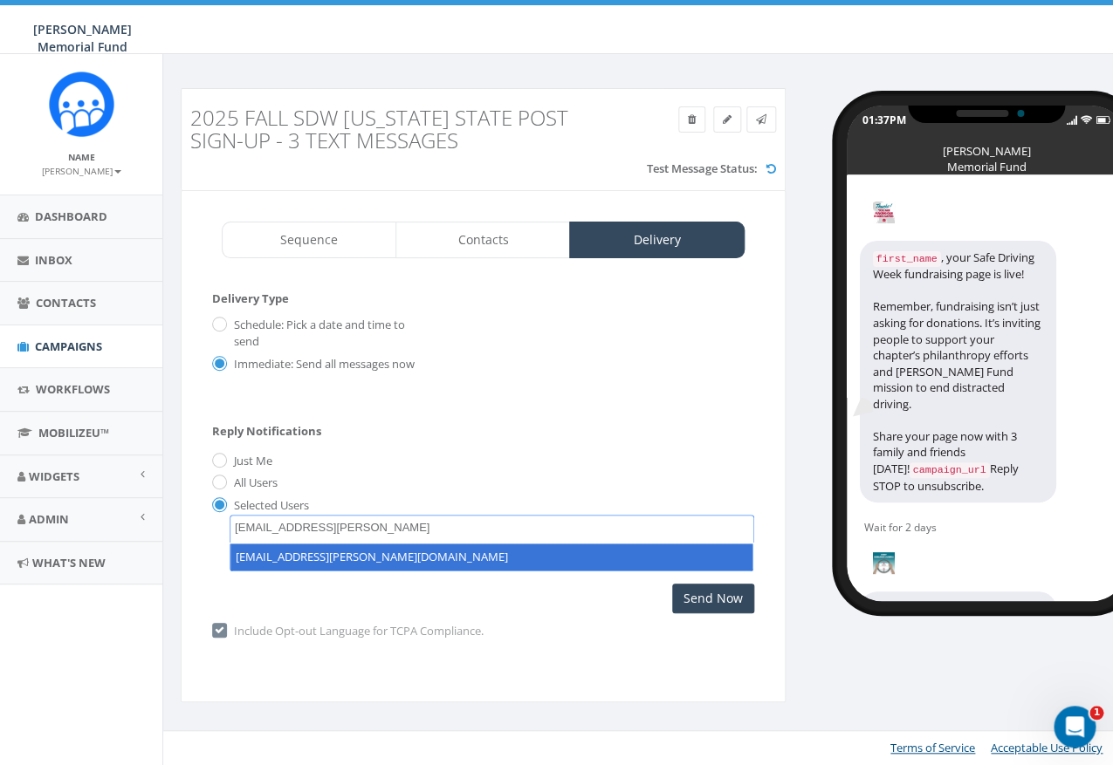
type textarea "hunter.piland@hunterwatson.org"
select select "hunter.piland@hunterwatson.org"
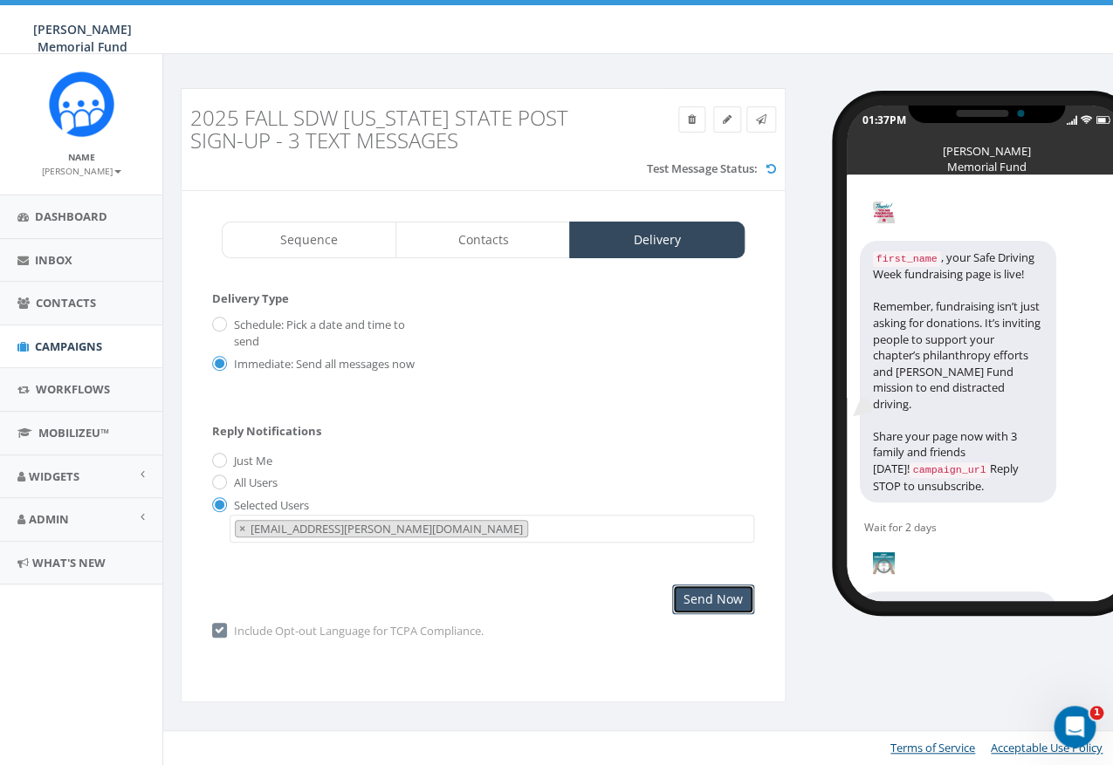
click at [693, 600] on input "Send Now" at bounding box center [713, 600] width 82 height 30
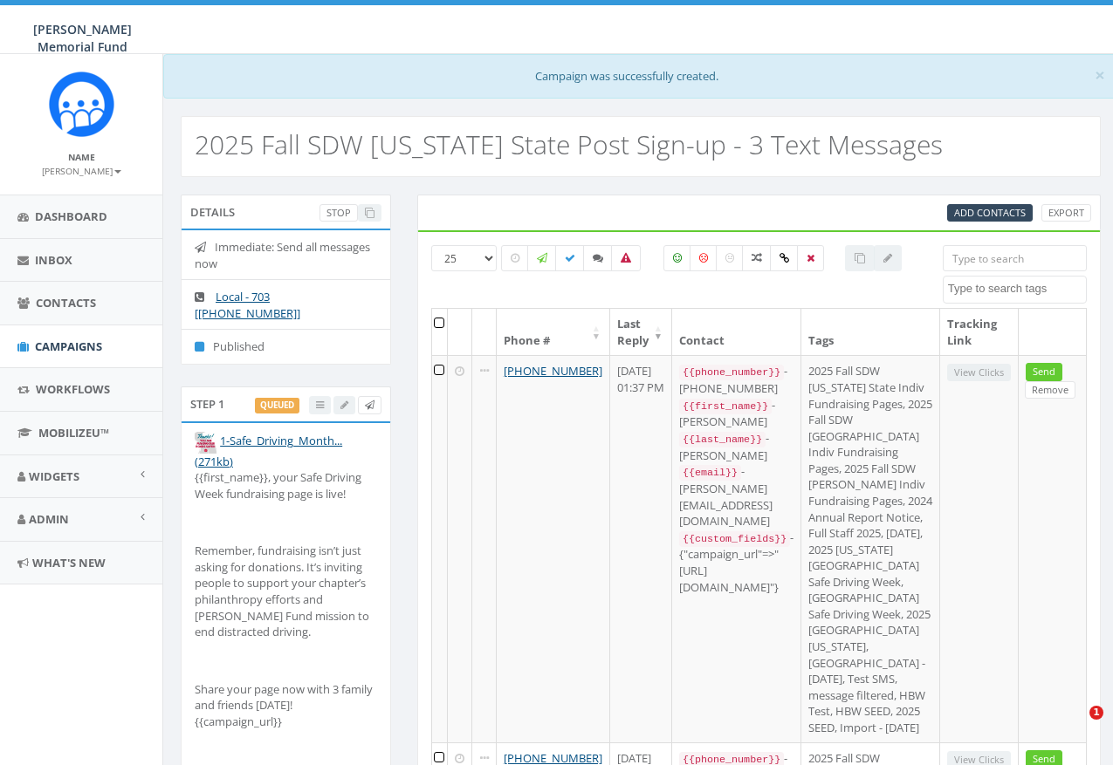
select select
click at [87, 343] on span "Campaigns" at bounding box center [68, 347] width 67 height 16
